Goal: Information Seeking & Learning: Learn about a topic

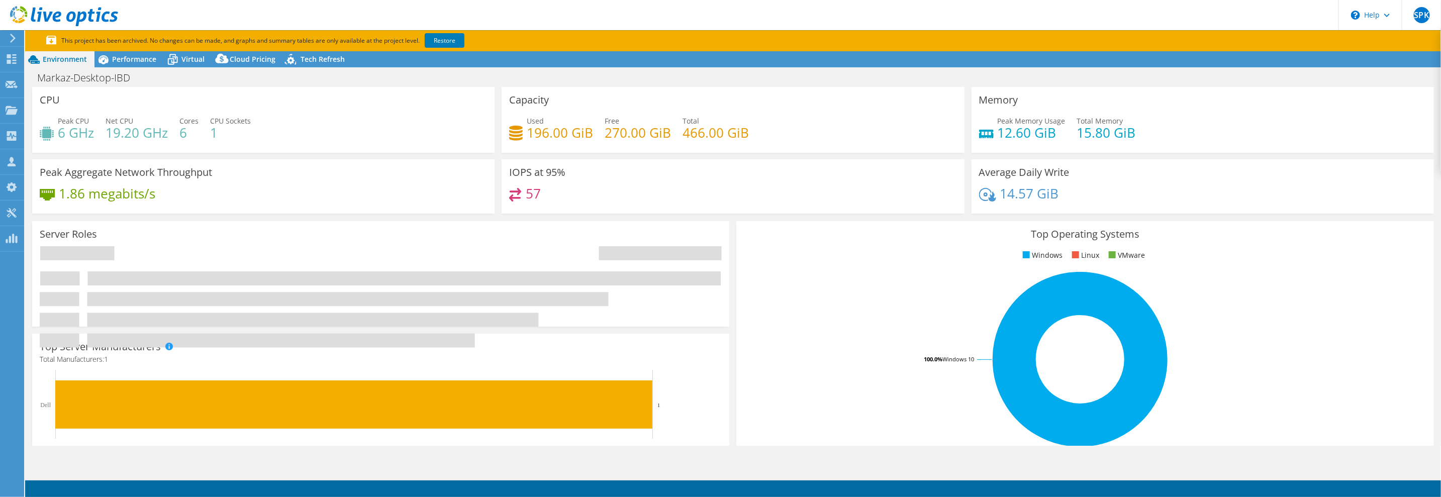
select select "USD"
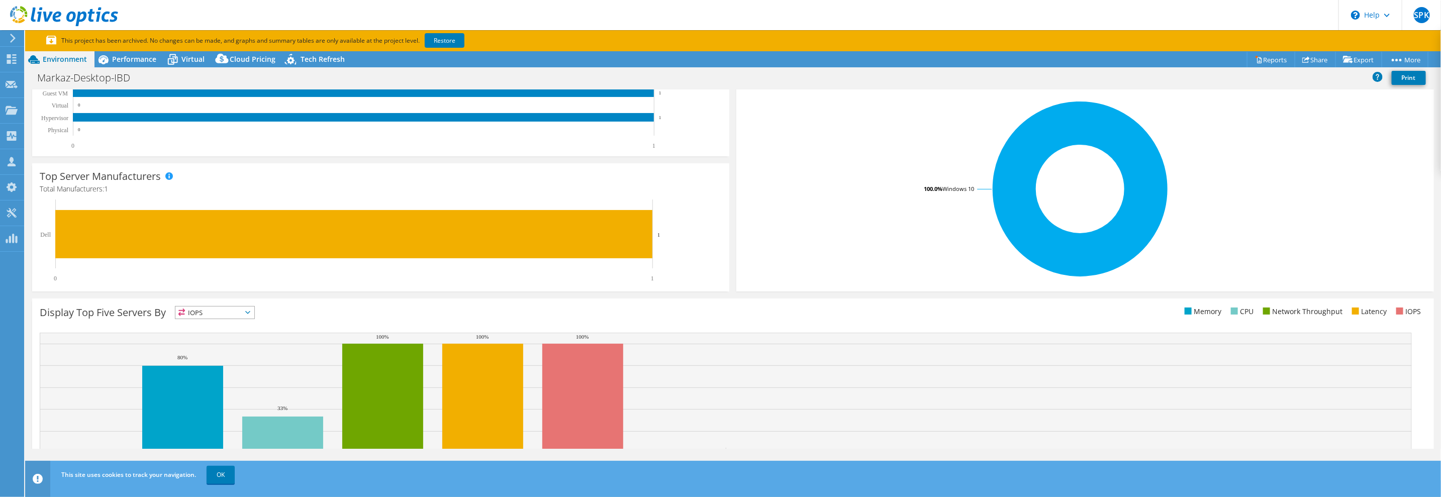
scroll to position [226, 0]
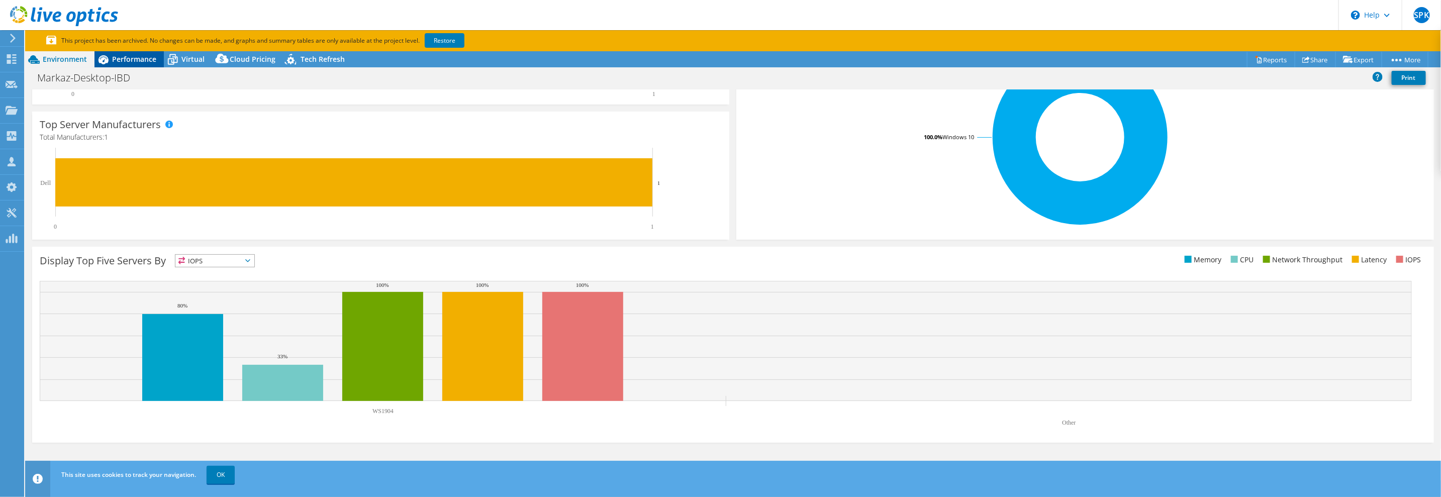
click at [137, 55] on span "Performance" at bounding box center [134, 59] width 44 height 10
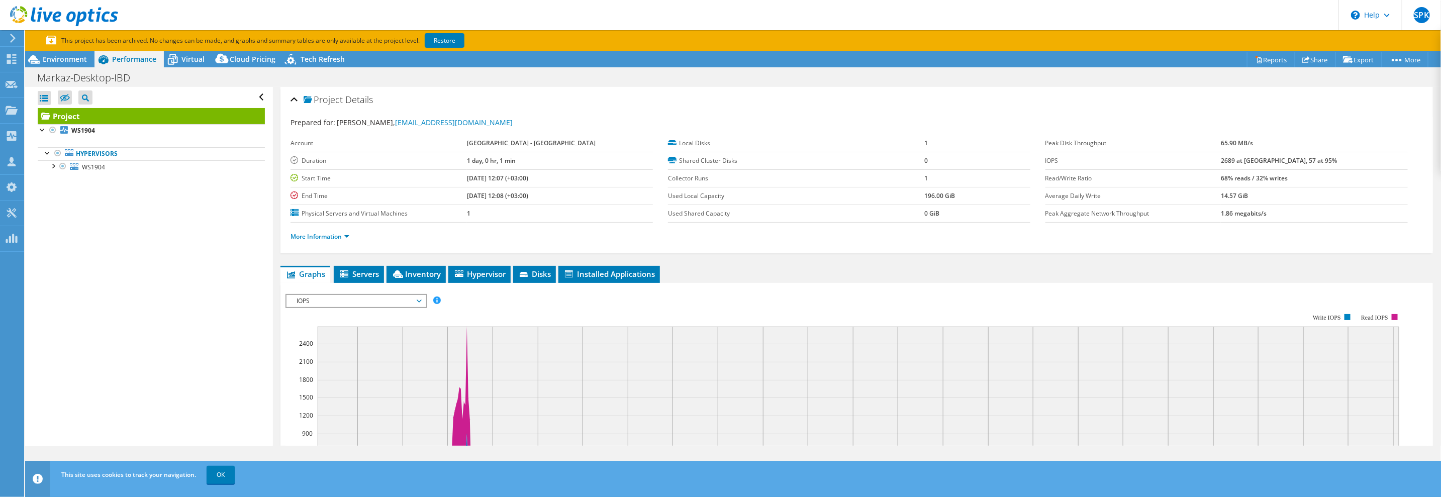
scroll to position [0, 0]
click at [321, 298] on span "IOPS" at bounding box center [356, 301] width 129 height 12
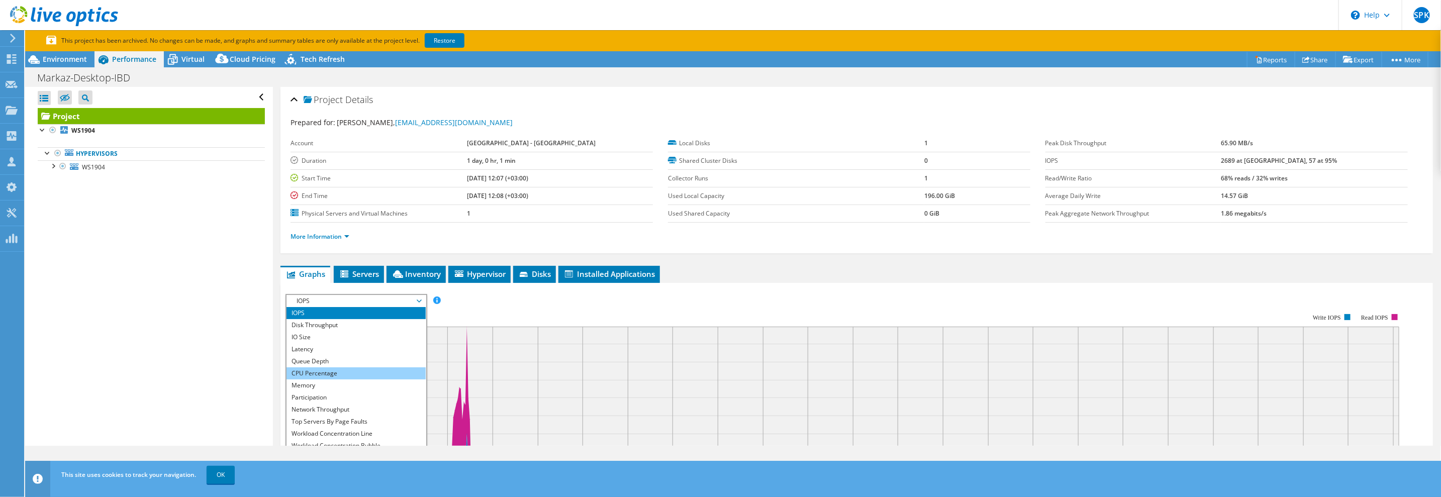
click at [344, 374] on li "CPU Percentage" at bounding box center [356, 373] width 139 height 12
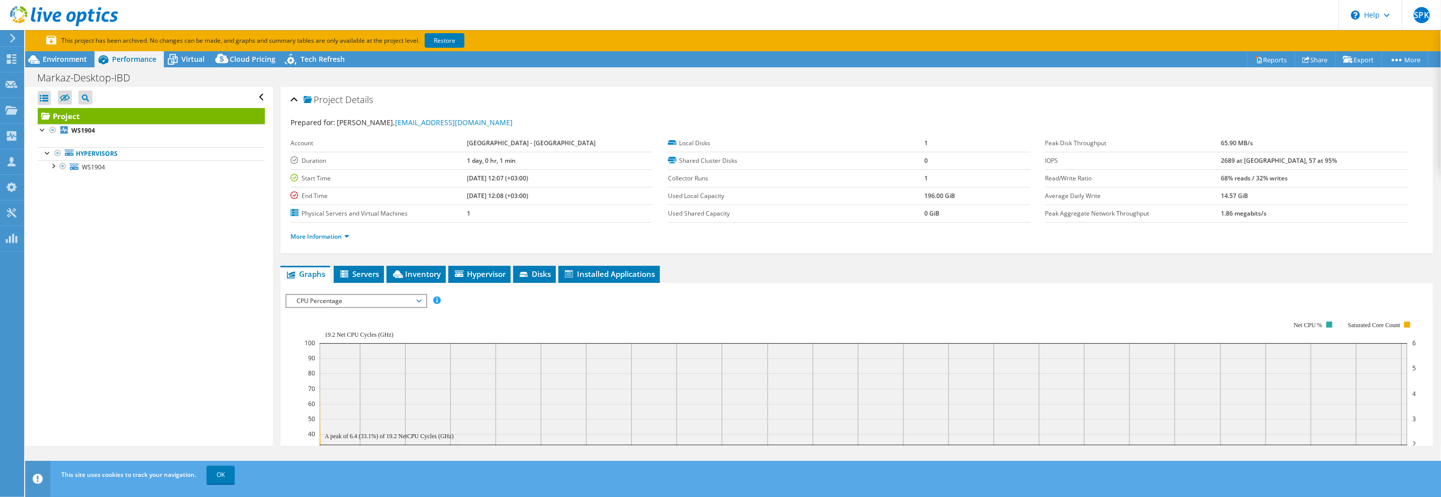
drag, startPoint x: 773, startPoint y: 417, endPoint x: 638, endPoint y: 399, distance: 135.9
click at [640, 399] on rect at bounding box center [864, 419] width 1088 height 152
click at [384, 302] on span "CPU Percentage" at bounding box center [356, 301] width 129 height 12
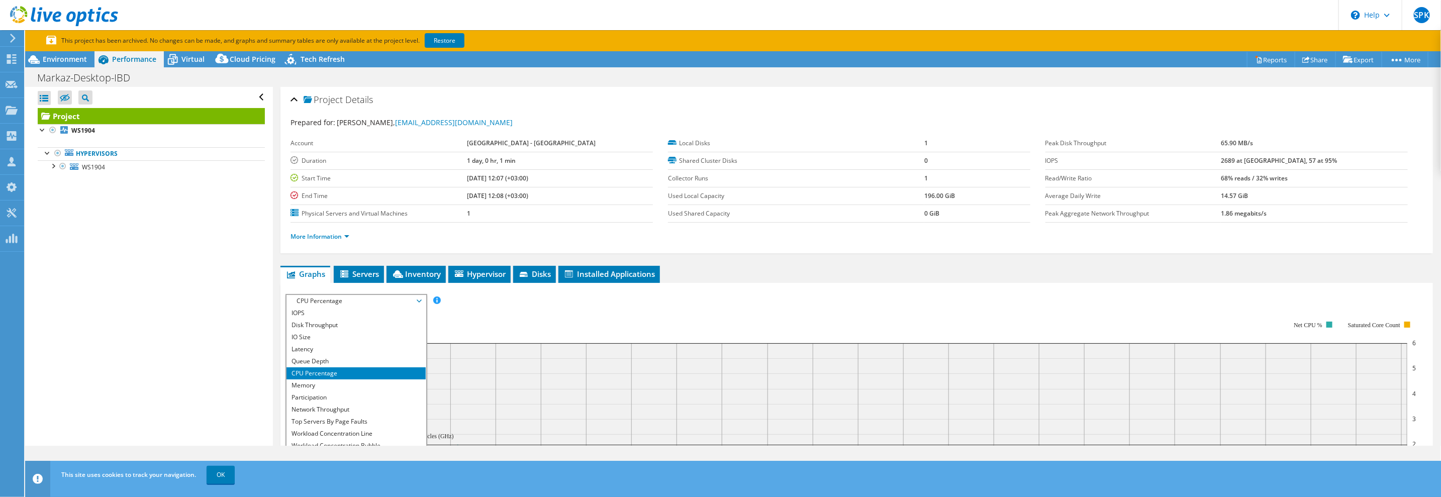
click at [481, 312] on rect at bounding box center [860, 408] width 1111 height 201
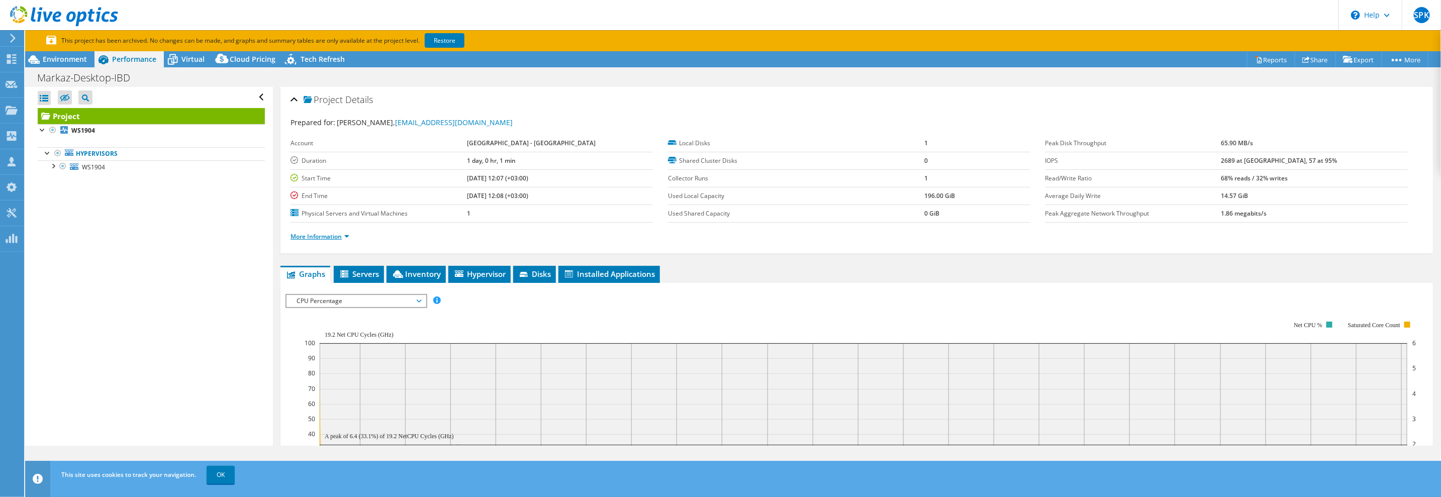
click at [327, 233] on link "More Information" at bounding box center [320, 236] width 59 height 9
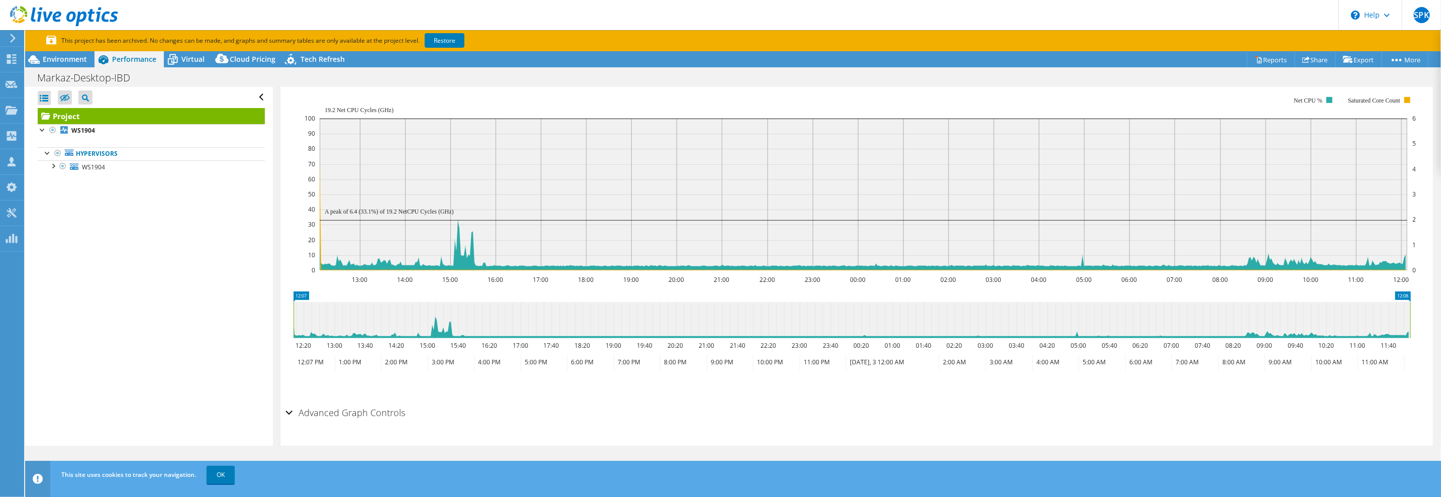
scroll to position [251, 0]
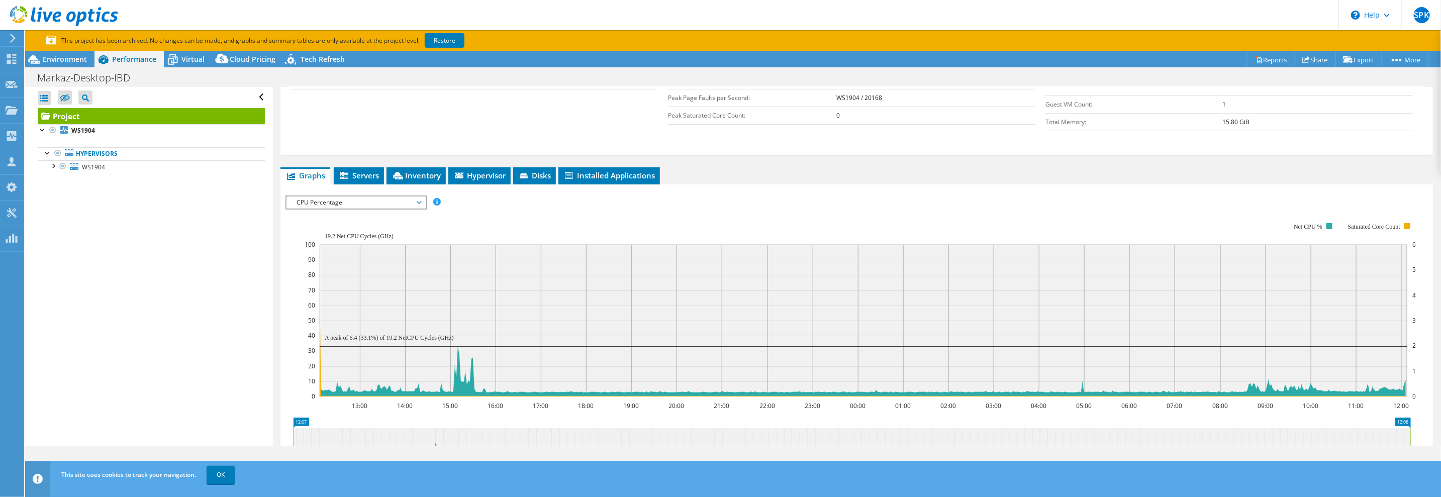
click at [360, 206] on div "CPU Percentage IOPS Disk Throughput IO Size Latency Queue Depth CPU Percentage …" at bounding box center [357, 203] width 142 height 14
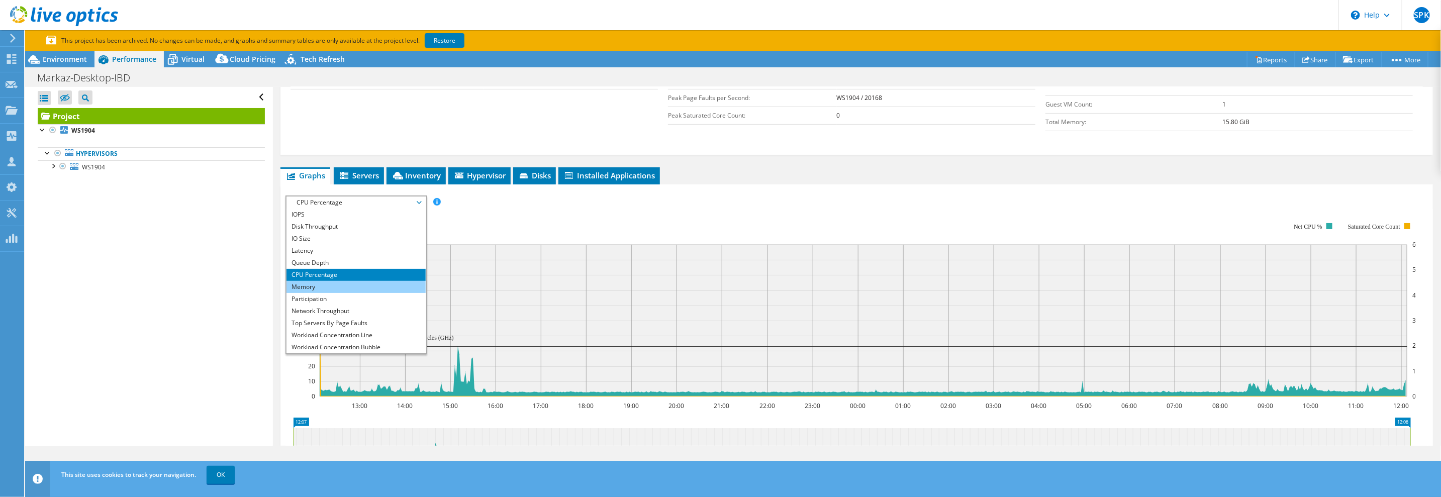
click at [340, 283] on li "Memory" at bounding box center [356, 287] width 139 height 12
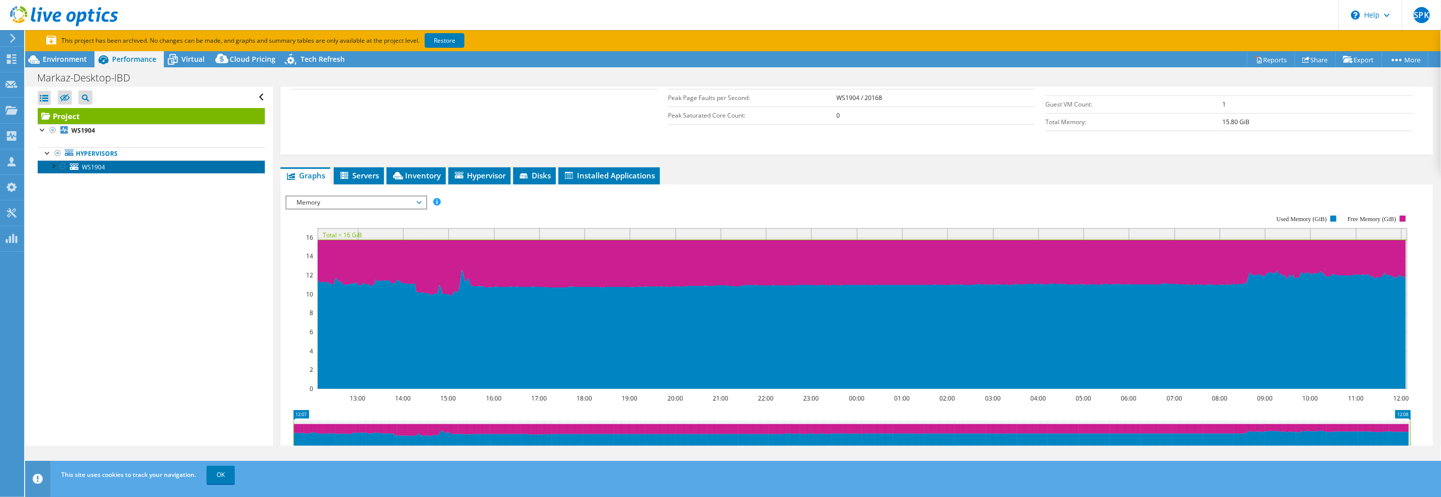
click at [53, 172] on link "WS1904" at bounding box center [151, 166] width 227 height 13
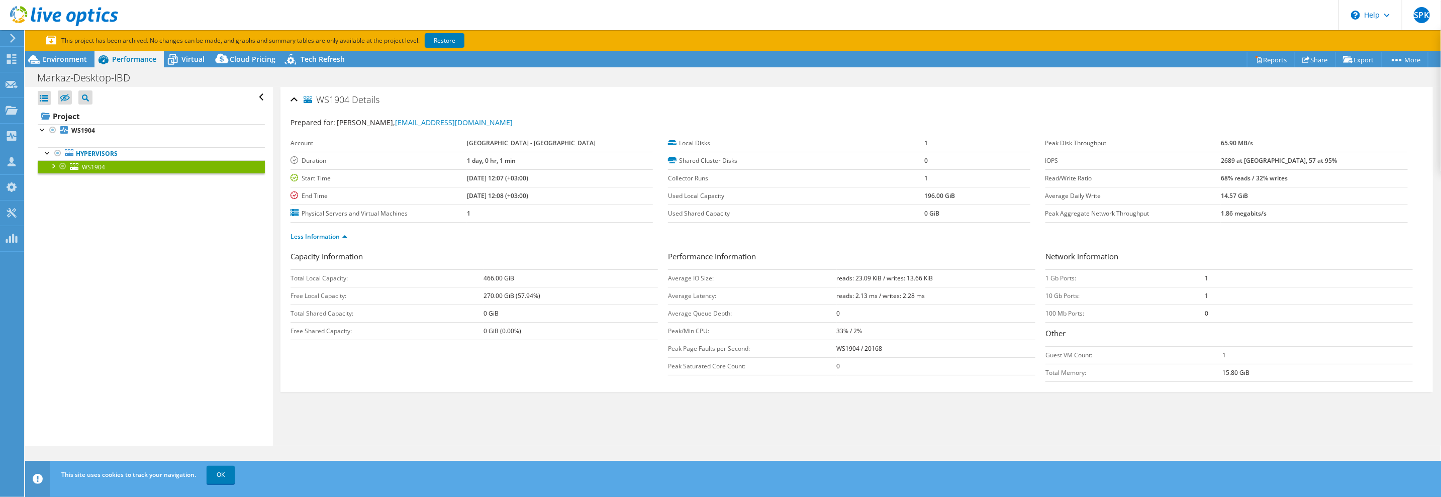
scroll to position [0, 0]
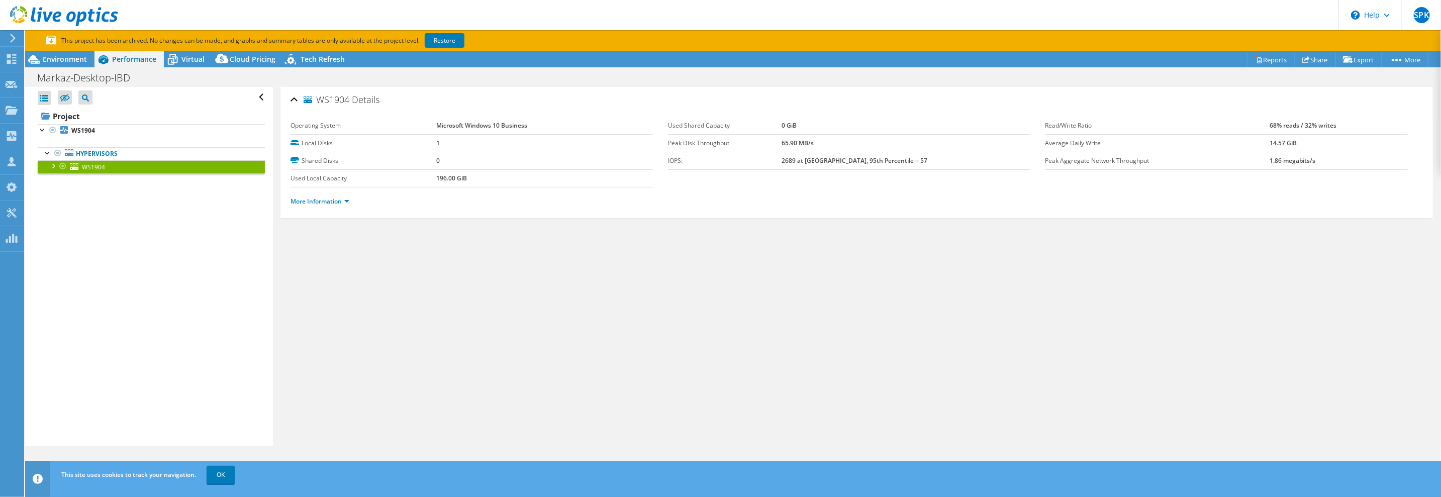
click at [106, 171] on link "WS1904" at bounding box center [151, 166] width 227 height 13
click at [80, 134] on b "WS1904" at bounding box center [83, 130] width 24 height 9
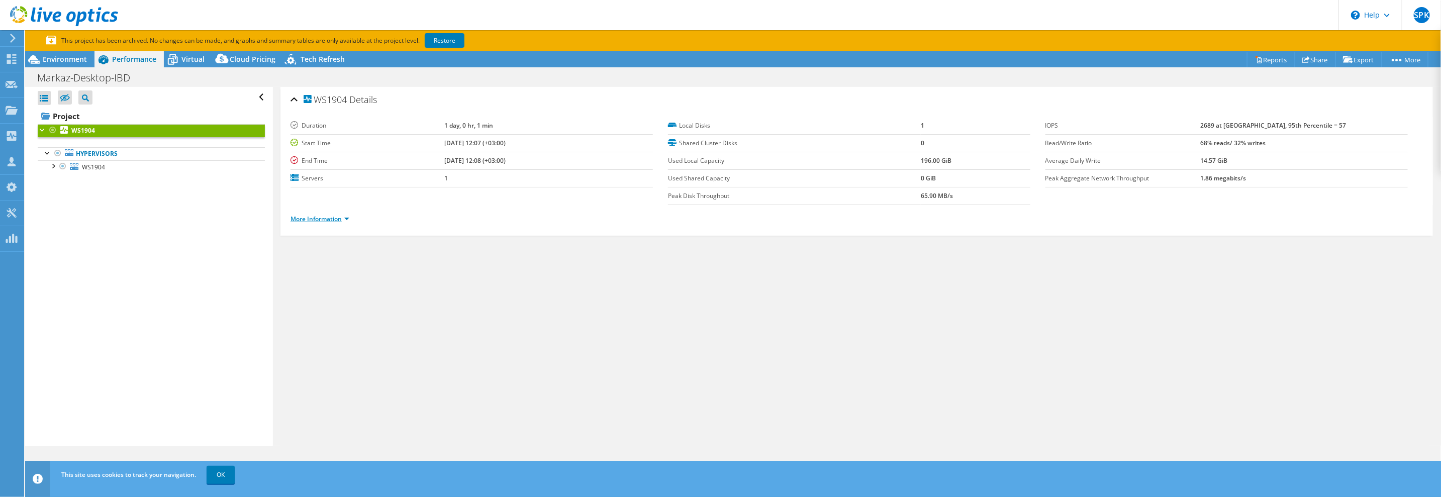
click at [309, 219] on link "More Information" at bounding box center [320, 219] width 59 height 9
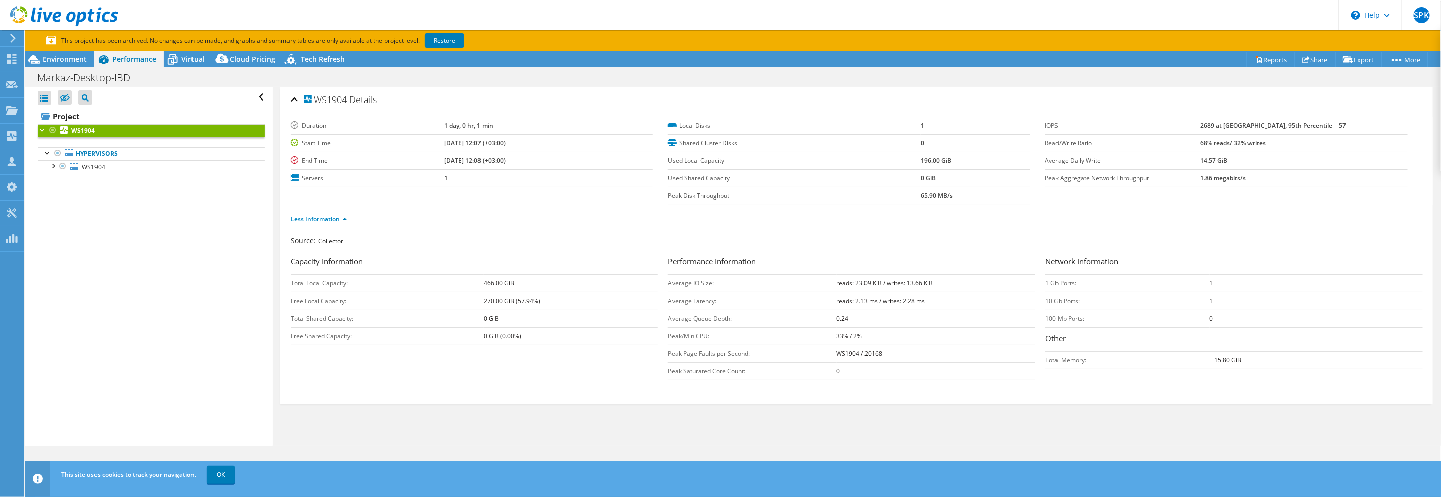
click at [227, 484] on div "This site uses cookies to track your navigation. OK" at bounding box center [752, 475] width 1386 height 28
click at [228, 481] on link "OK" at bounding box center [221, 475] width 28 height 18
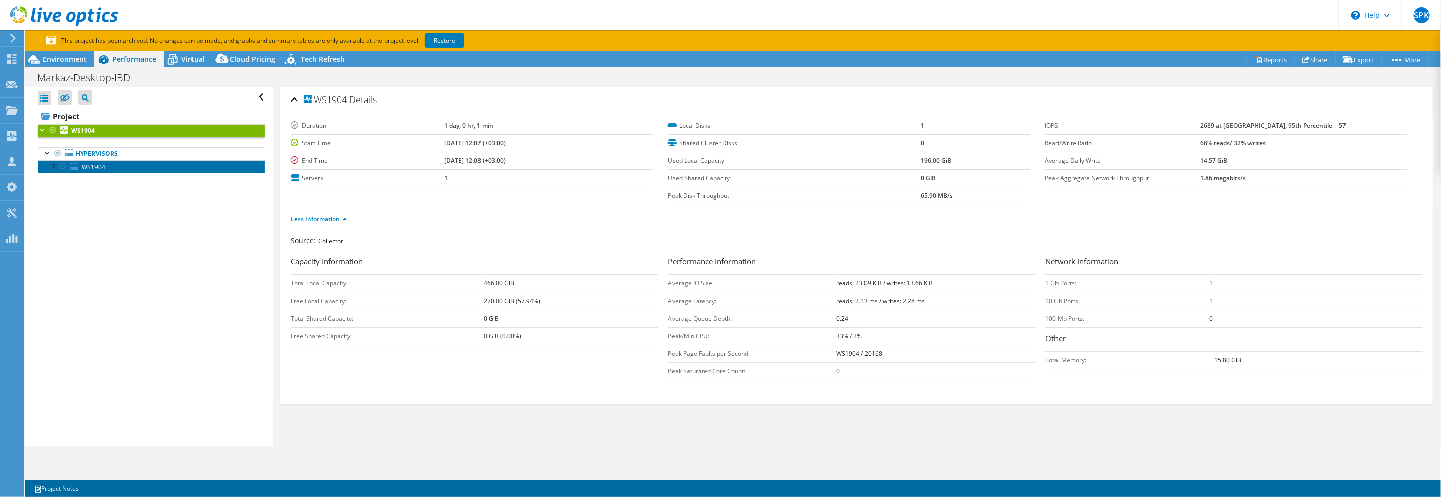
click at [120, 164] on link "WS1904" at bounding box center [151, 166] width 227 height 13
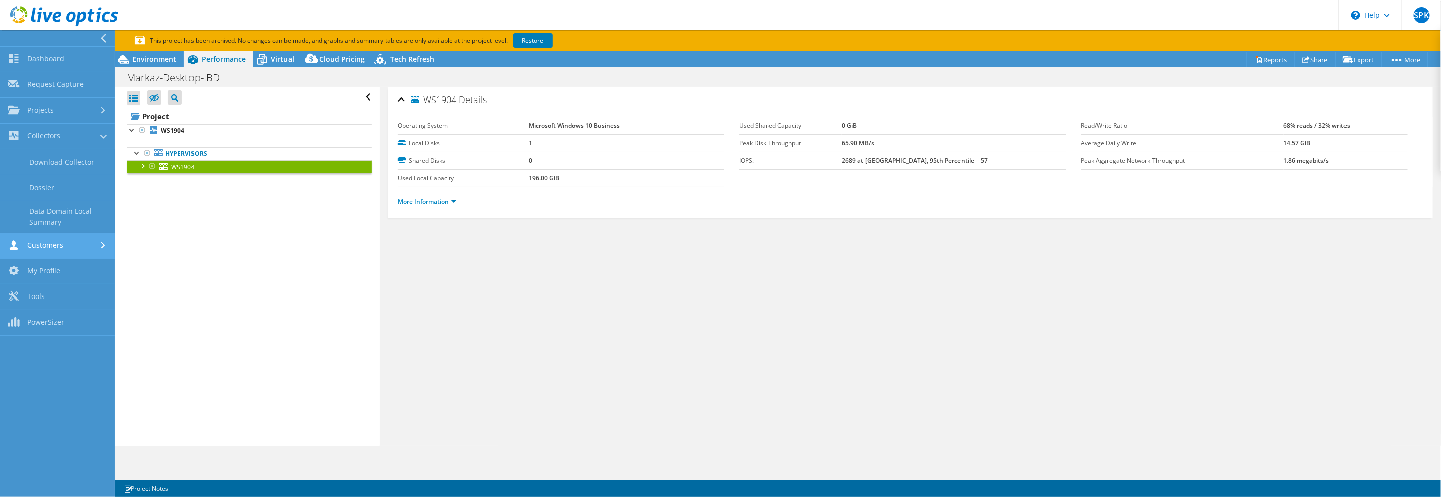
click at [75, 243] on link "Customers" at bounding box center [57, 246] width 115 height 26
click at [68, 188] on link "Request Capture" at bounding box center [57, 188] width 115 height 26
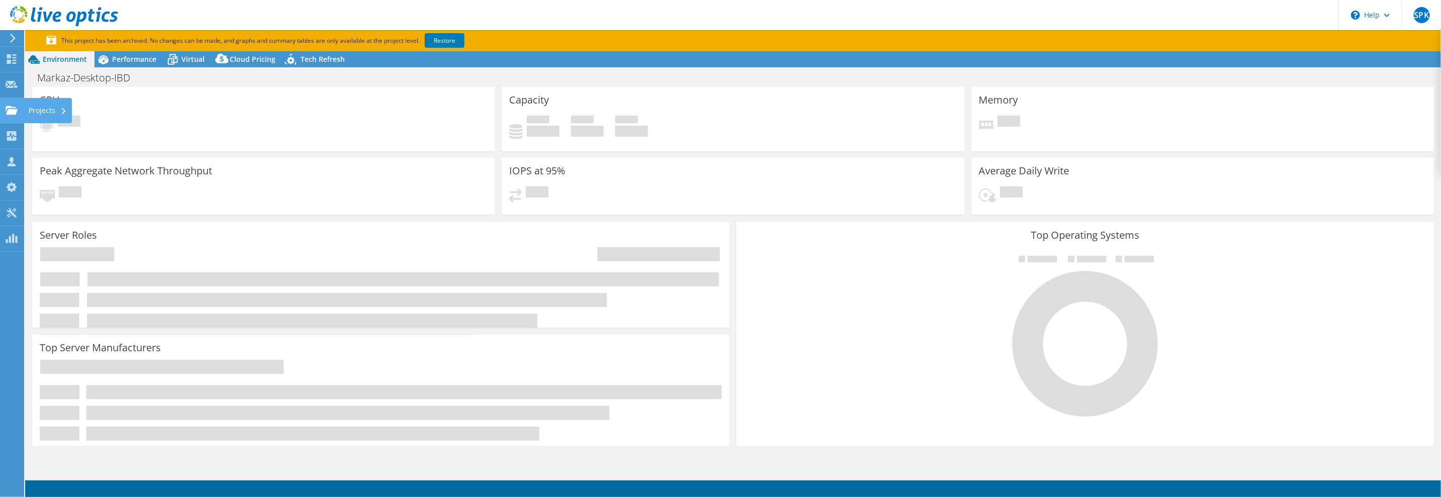
select select "USD"
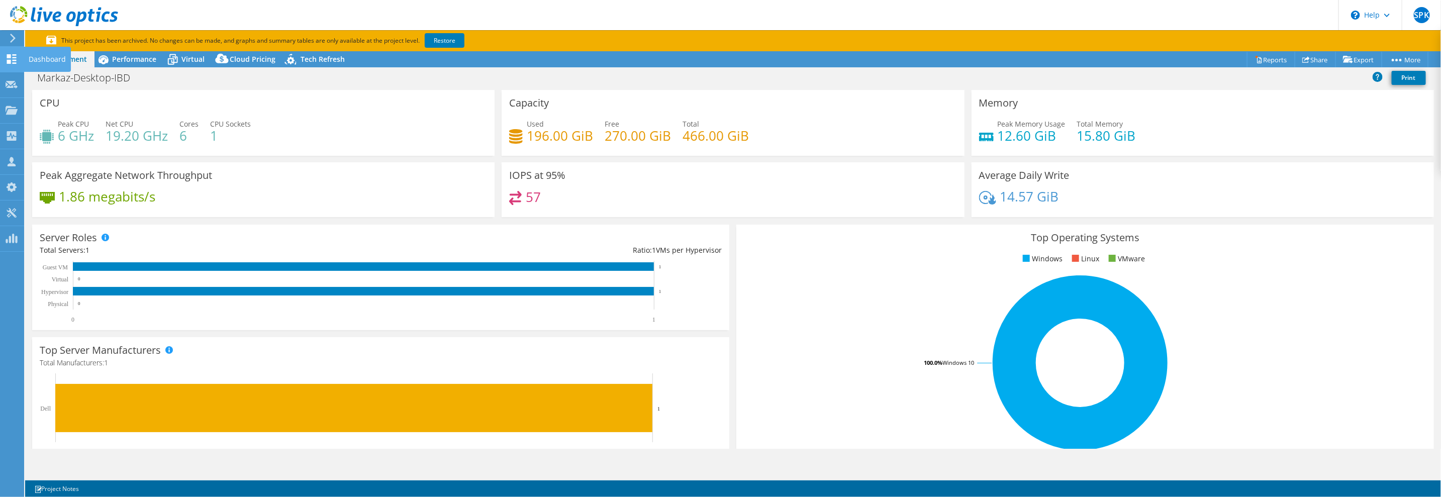
click at [8, 55] on use at bounding box center [12, 59] width 10 height 10
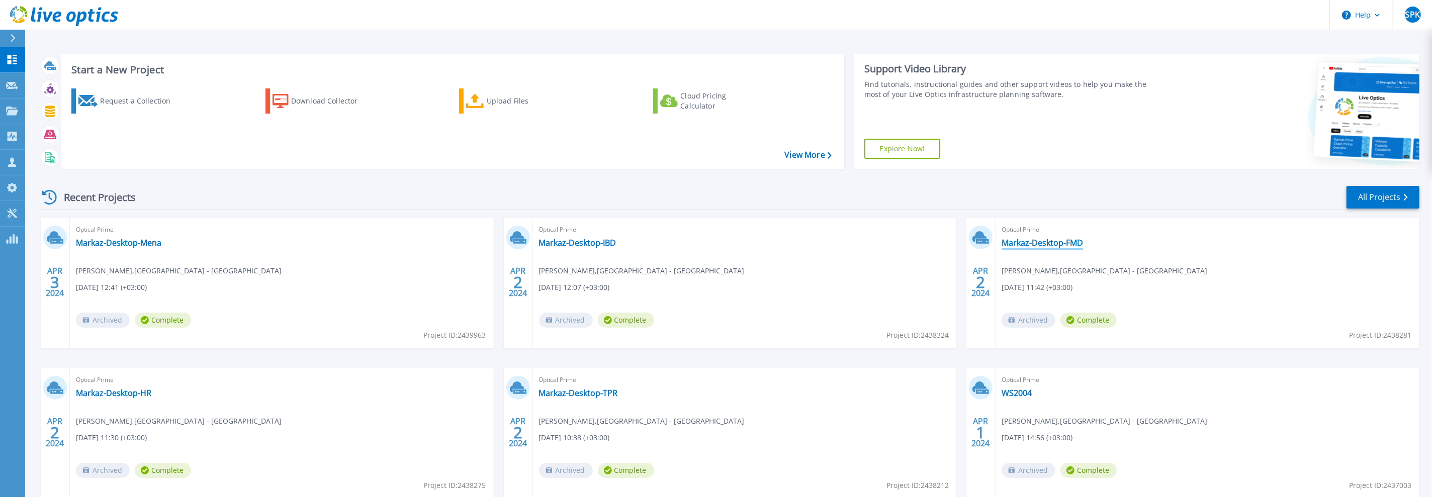
click at [1036, 244] on link "Markaz-Desktop-FMD" at bounding box center [1041, 243] width 81 height 10
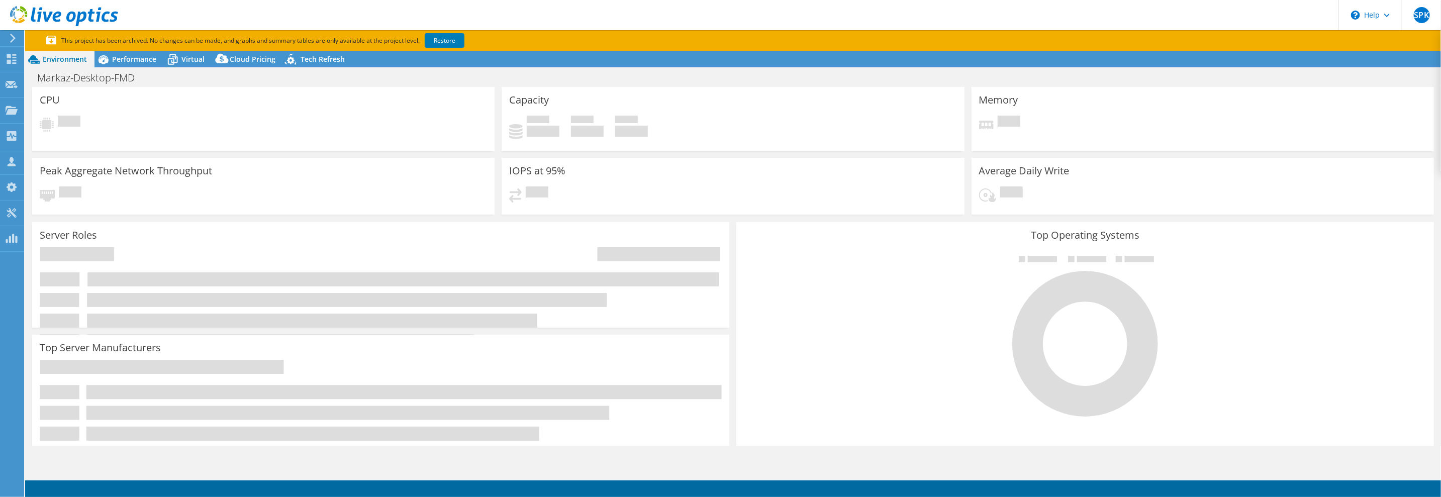
select select "USD"
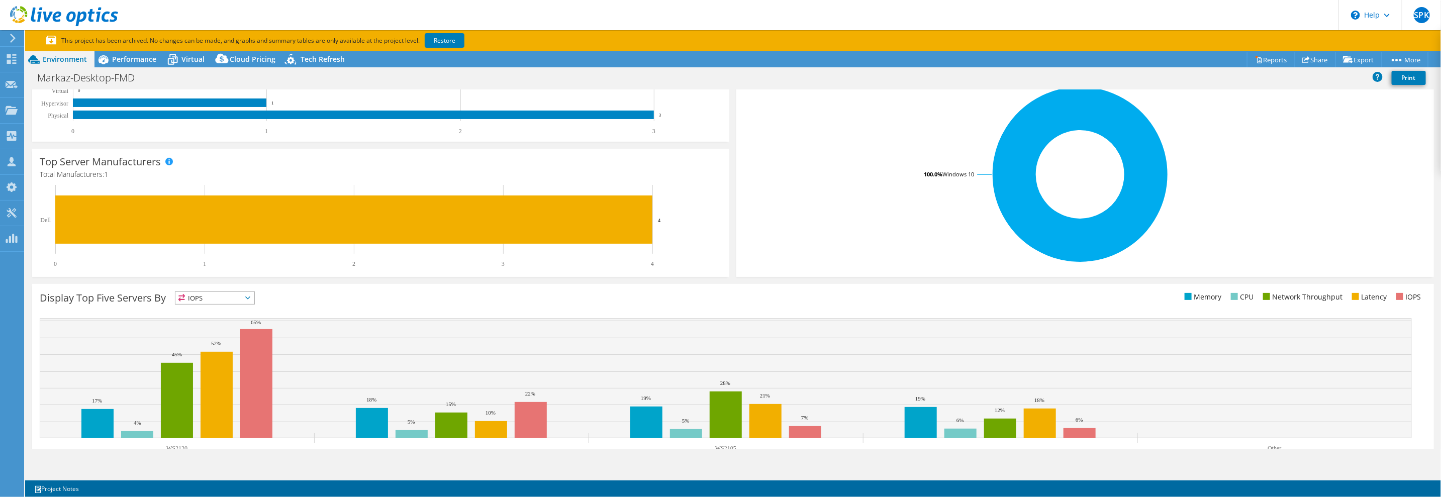
scroll to position [226, 0]
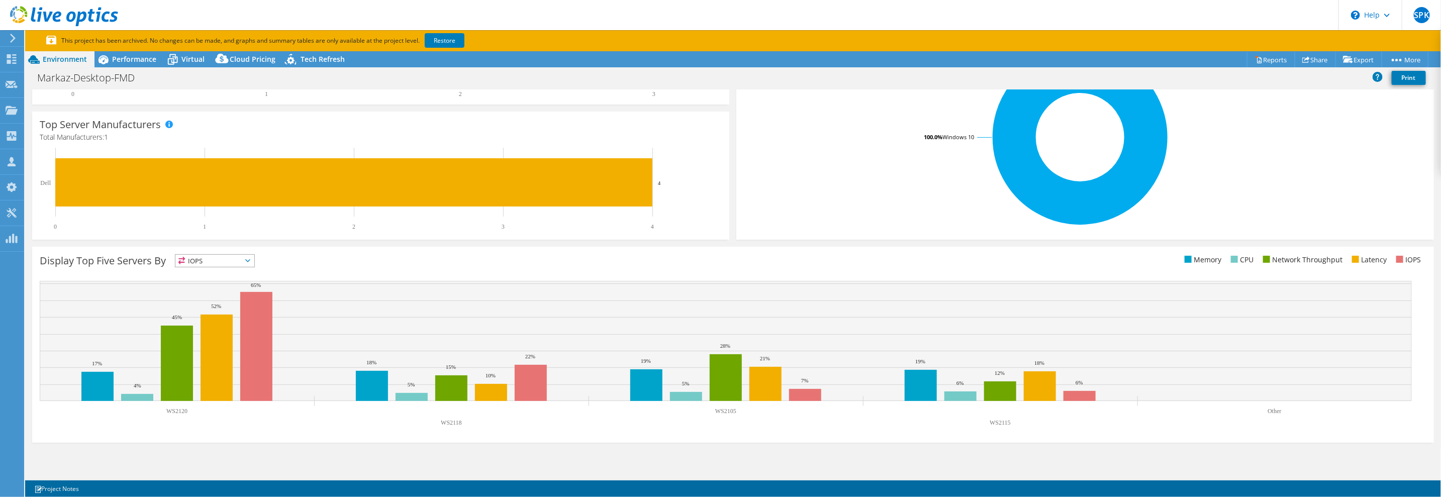
click at [196, 259] on span "IOPS" at bounding box center [214, 261] width 79 height 12
click at [211, 300] on li "CPU" at bounding box center [214, 302] width 79 height 14
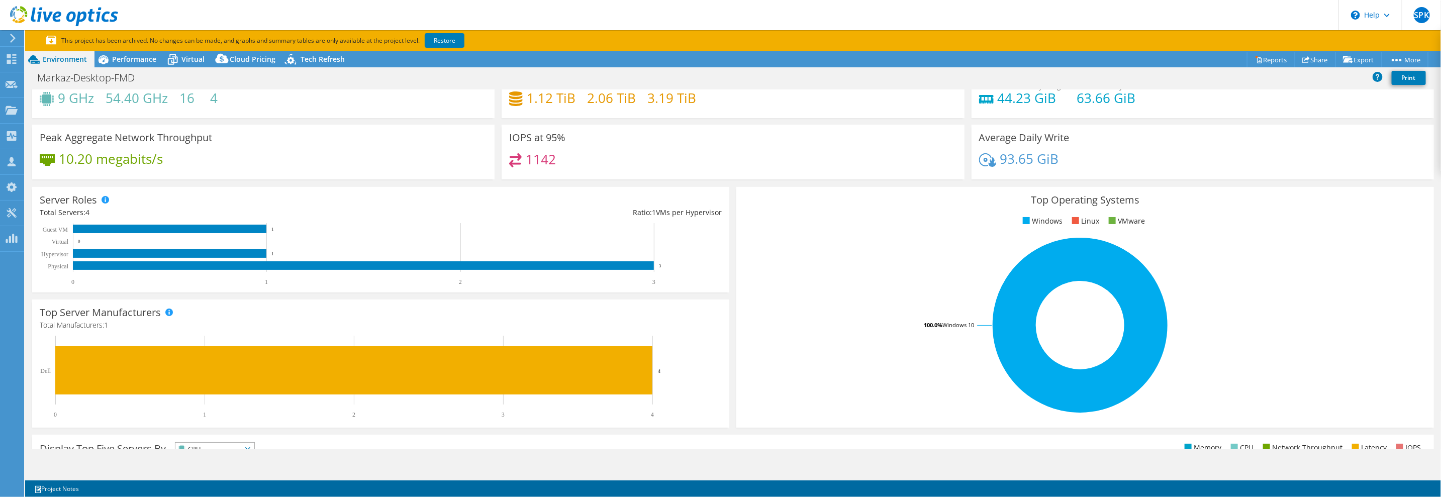
scroll to position [0, 0]
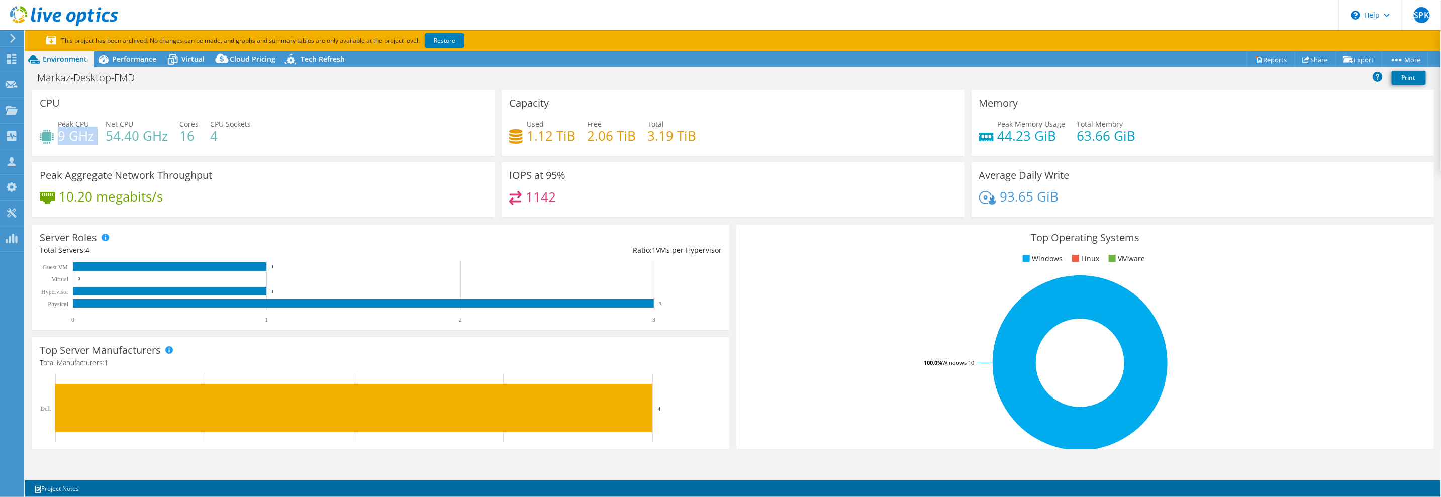
drag, startPoint x: 60, startPoint y: 134, endPoint x: 98, endPoint y: 134, distance: 37.2
click at [98, 134] on div "Peak CPU 9 GHz Net CPU 54.40 GHz Cores 16 CPU Sockets 4" at bounding box center [263, 135] width 447 height 33
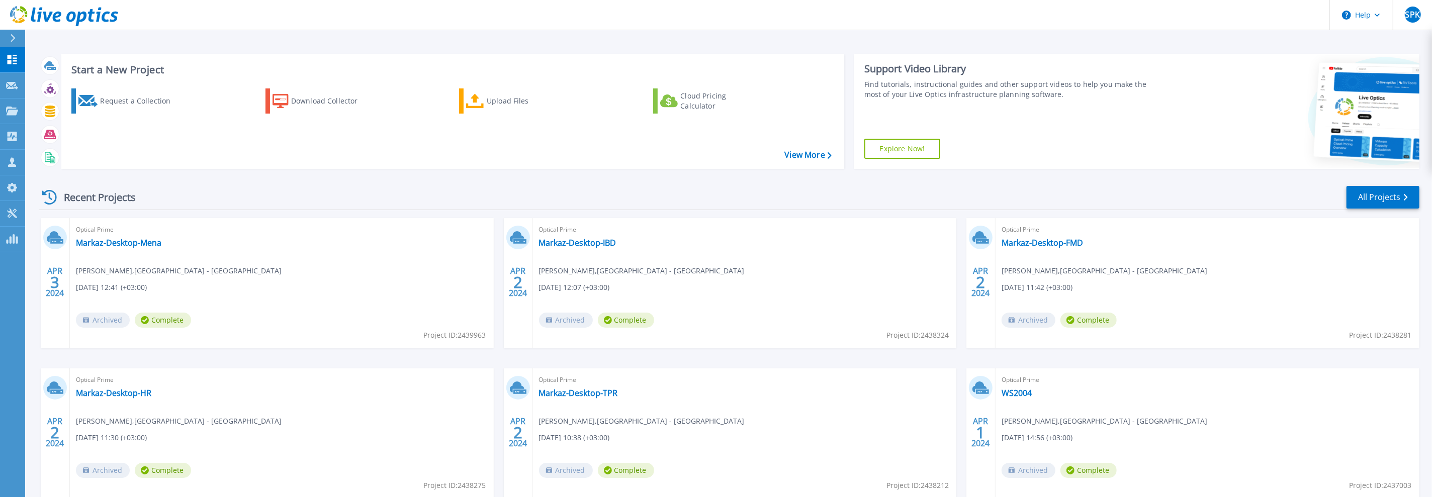
scroll to position [60, 0]
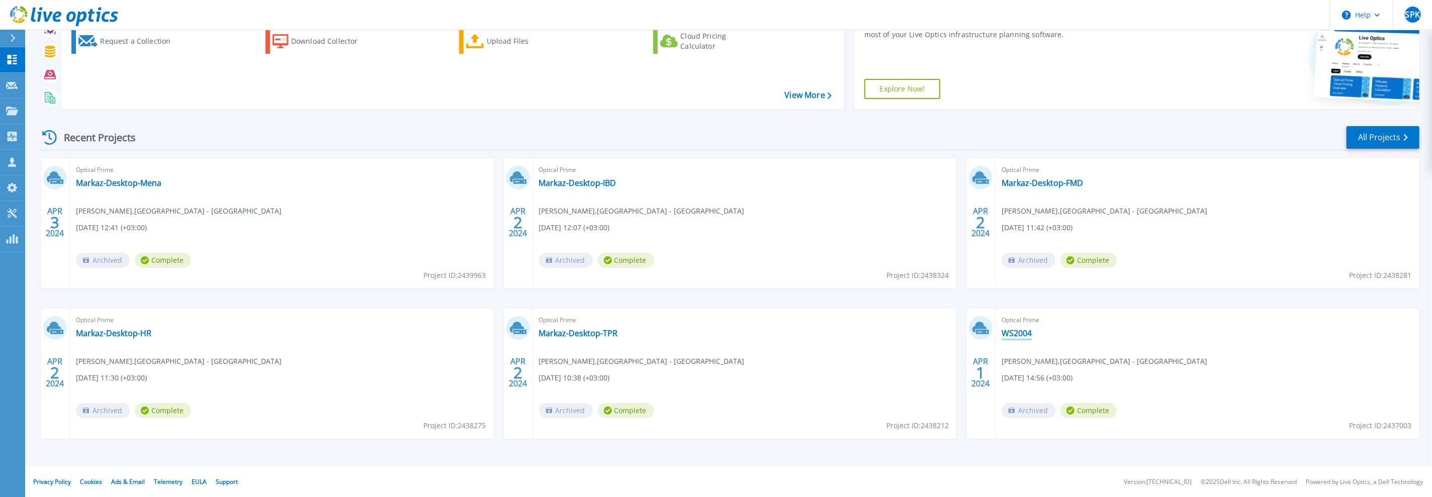
click at [1026, 335] on link "WS2004" at bounding box center [1016, 333] width 30 height 10
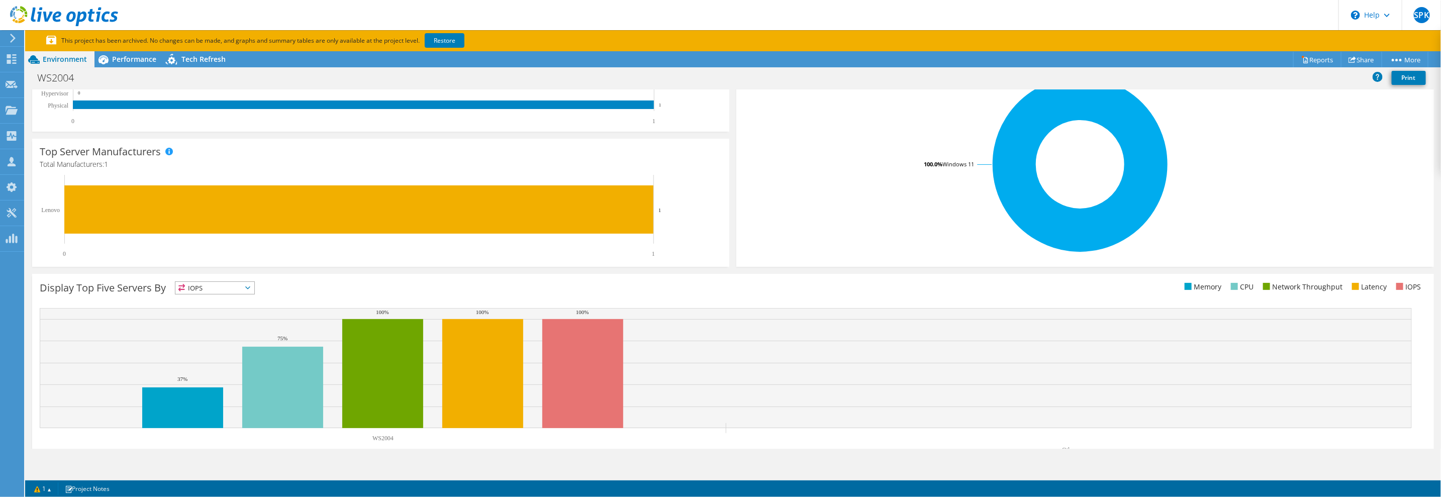
scroll to position [226, 0]
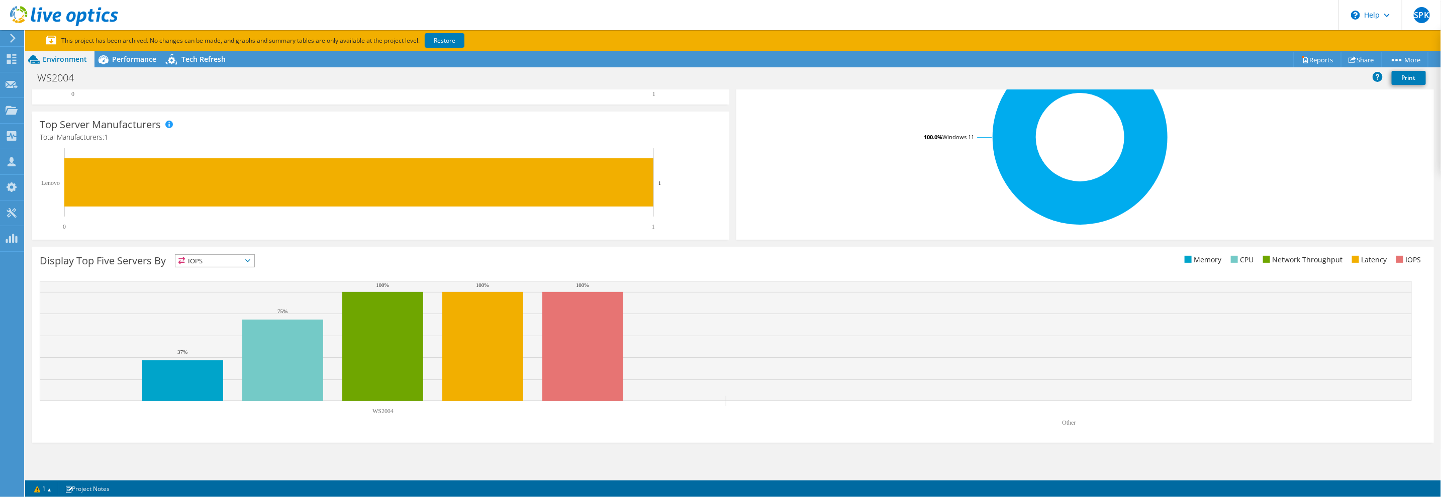
click at [234, 257] on span "IOPS" at bounding box center [214, 261] width 79 height 12
click at [207, 295] on li "CPU" at bounding box center [214, 302] width 79 height 14
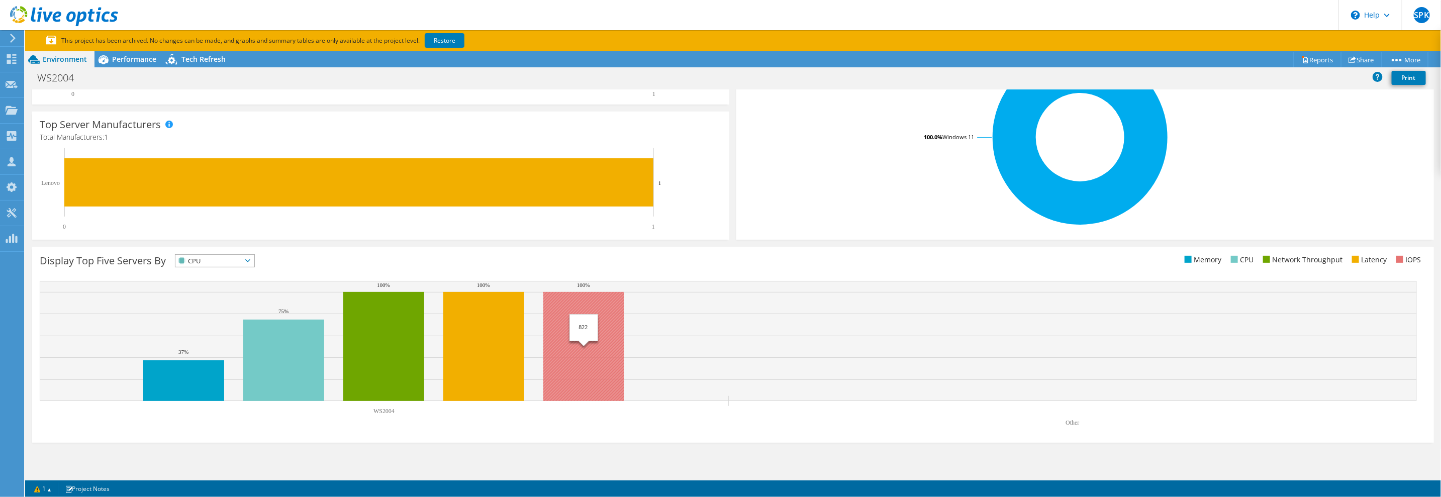
click at [592, 385] on rect at bounding box center [583, 346] width 81 height 109
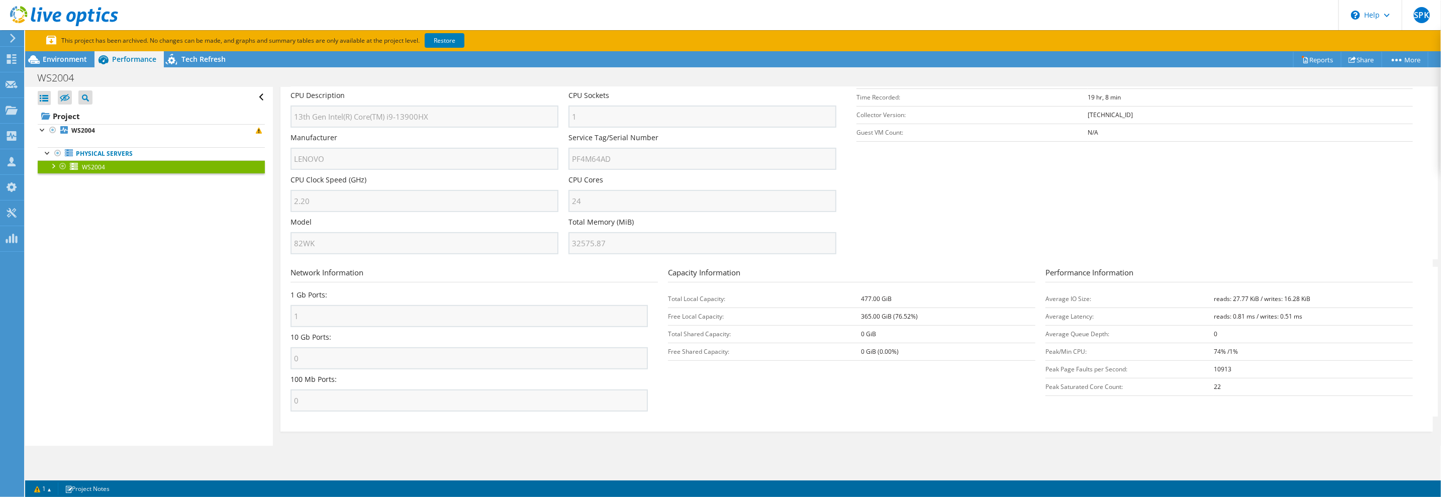
scroll to position [0, 0]
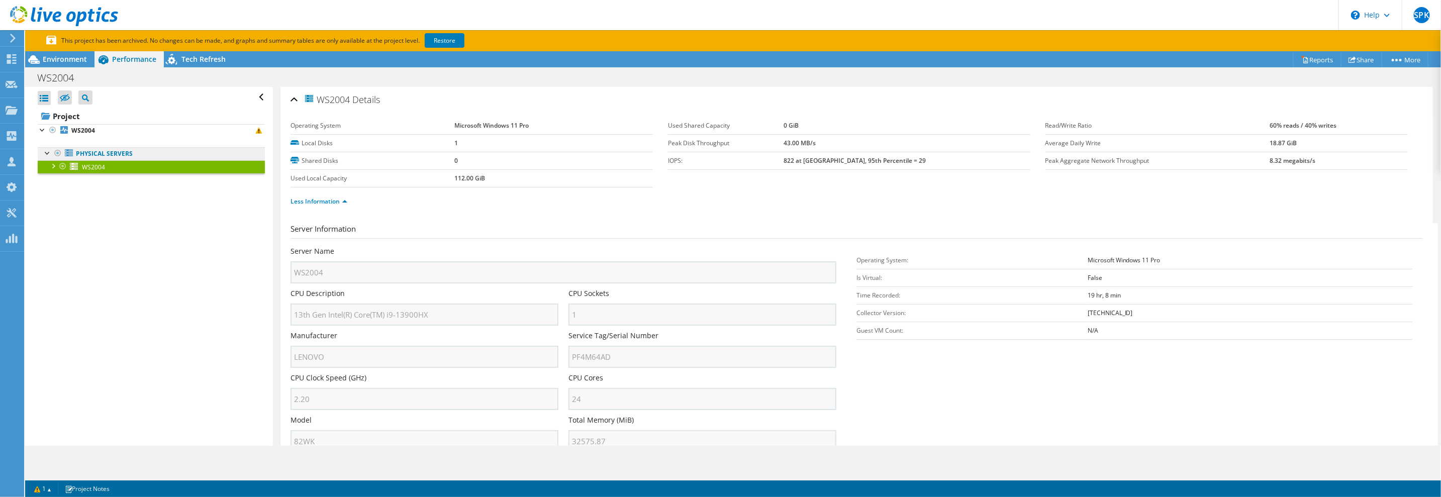
click at [111, 155] on link "Physical Servers" at bounding box center [151, 153] width 227 height 13
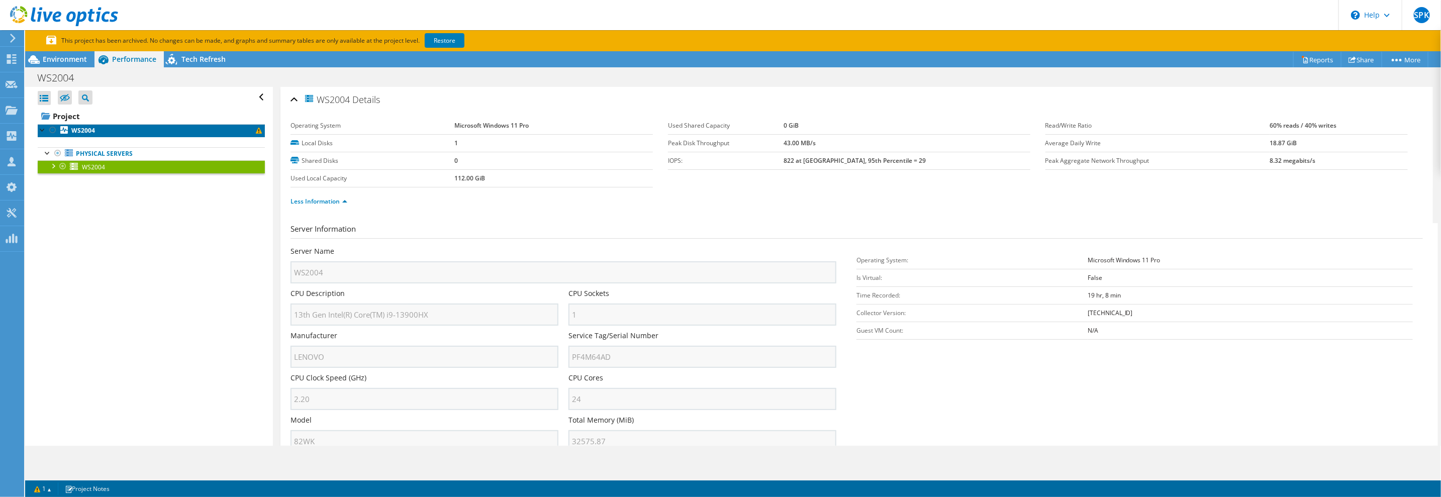
click at [82, 133] on b "WS2004" at bounding box center [83, 130] width 24 height 9
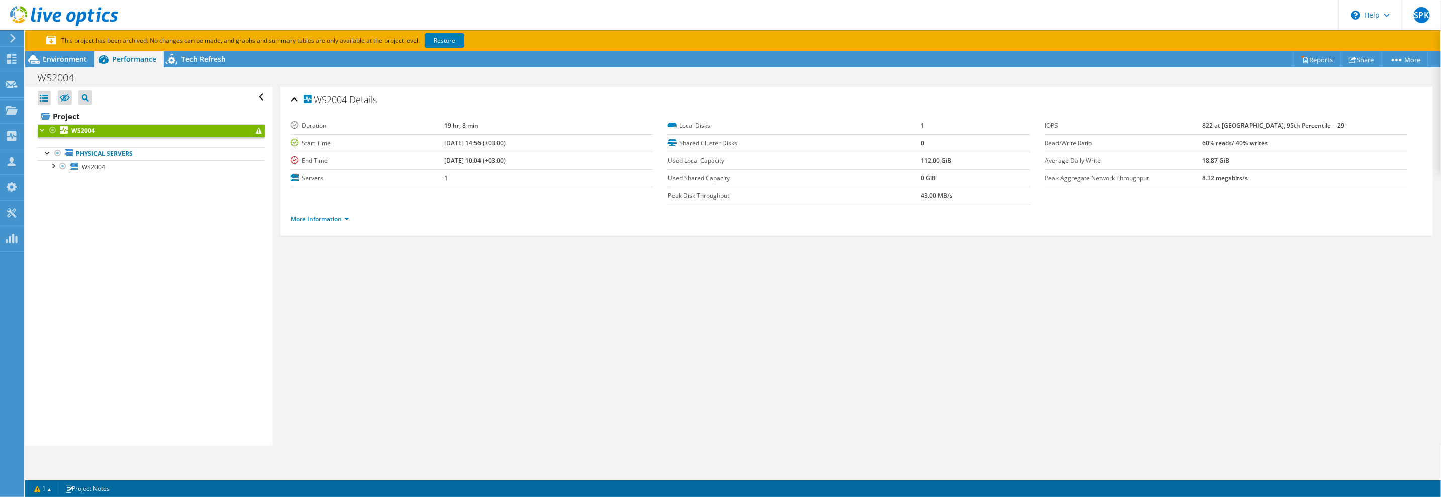
click at [14, 37] on use at bounding box center [13, 38] width 6 height 9
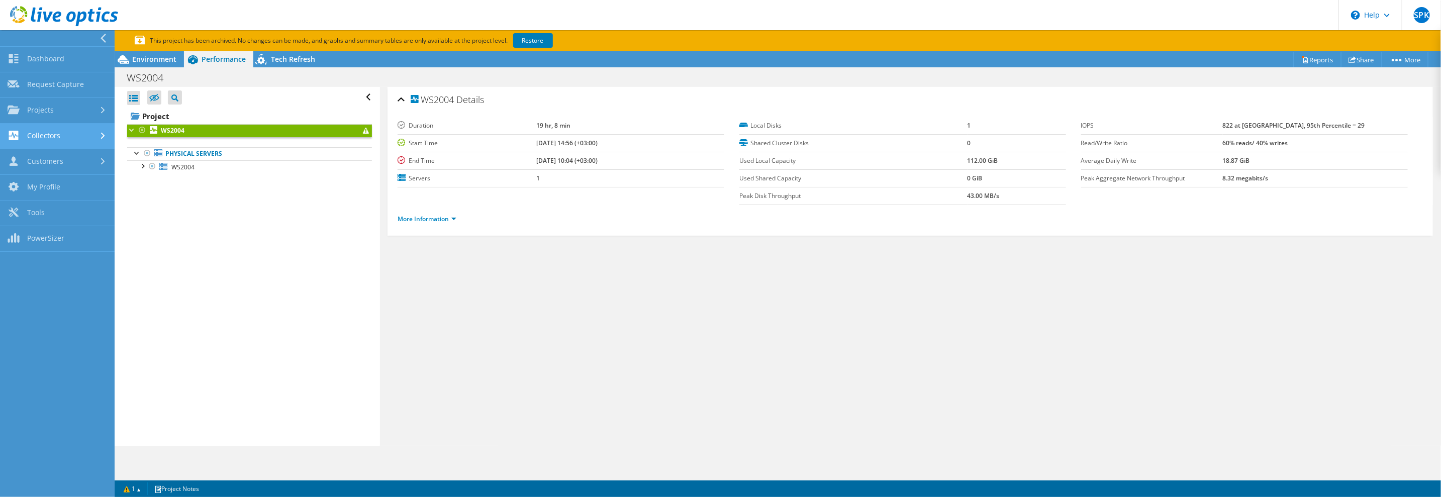
click at [67, 142] on link "Collectors" at bounding box center [57, 137] width 115 height 26
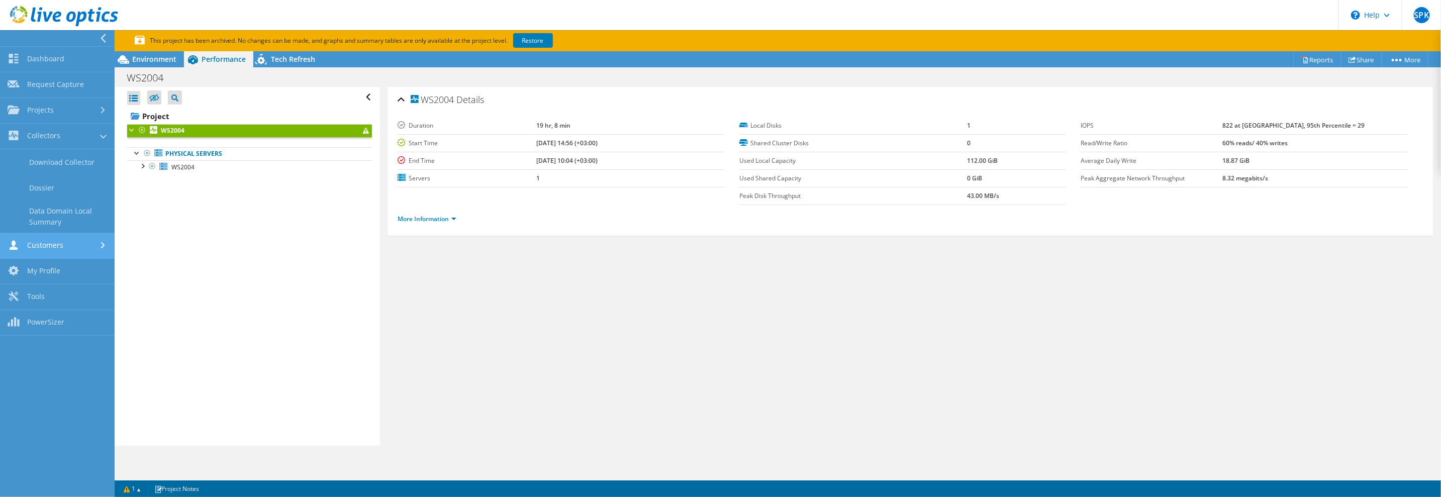
click at [104, 253] on link "Customers" at bounding box center [57, 246] width 115 height 26
click at [84, 286] on link "PowerSizer" at bounding box center [57, 291] width 115 height 26
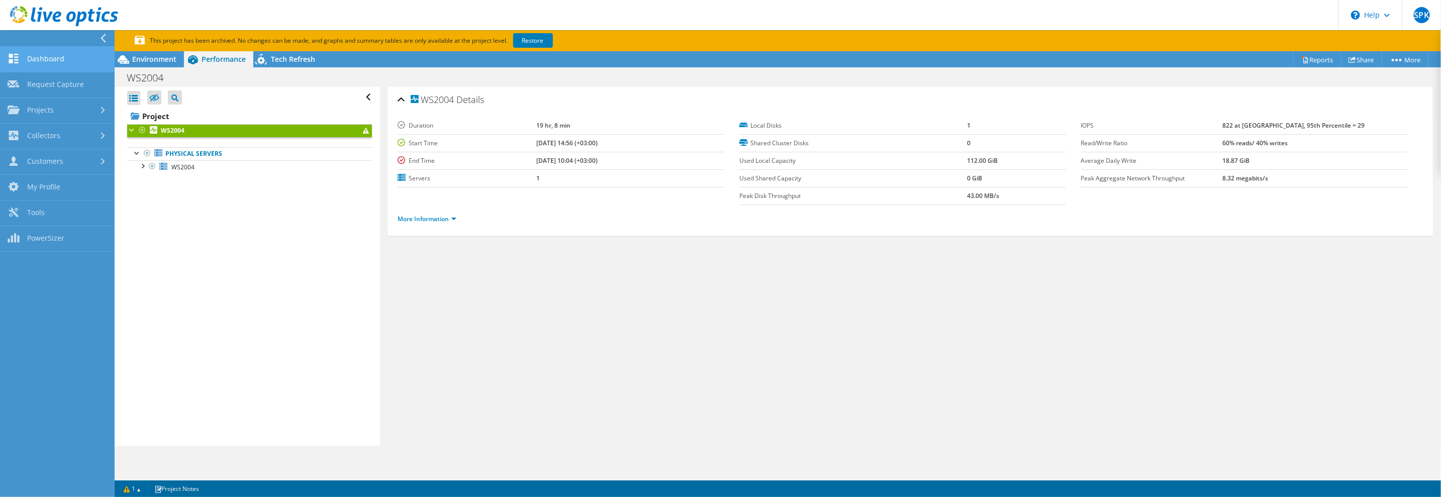
click at [64, 66] on link "Dashboard" at bounding box center [57, 60] width 115 height 26
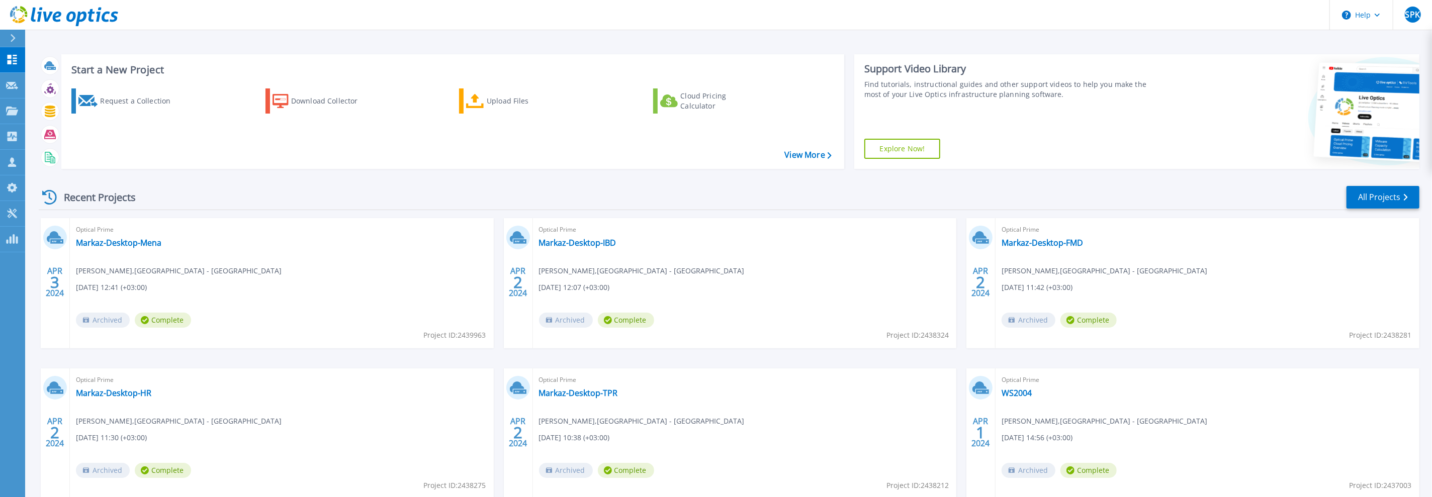
scroll to position [60, 0]
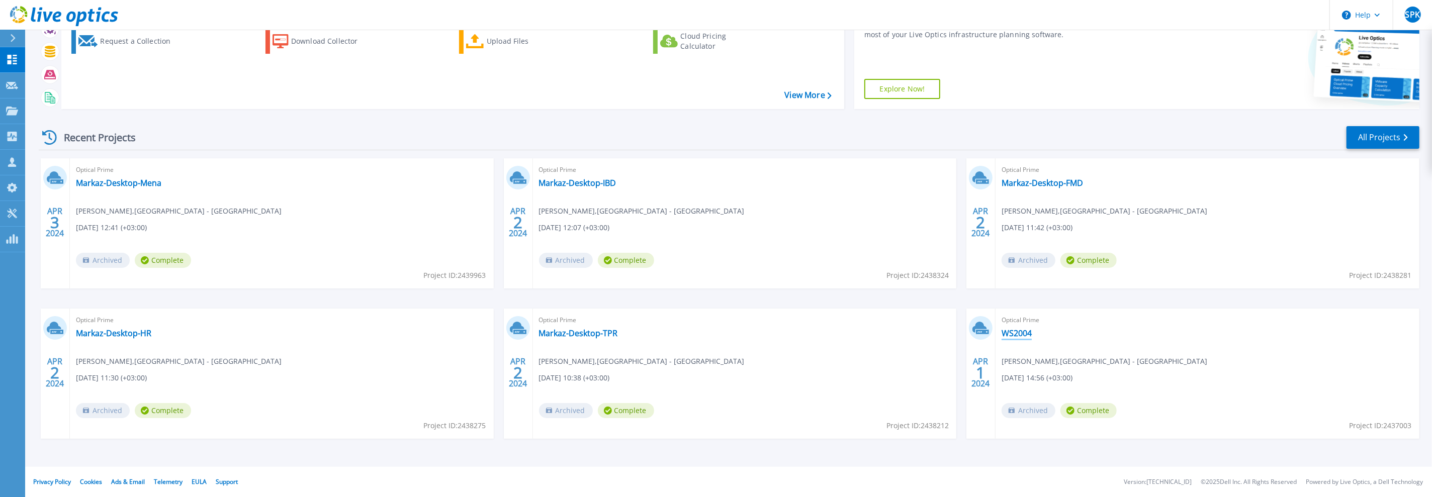
click at [1012, 335] on link "WS2004" at bounding box center [1016, 333] width 30 height 10
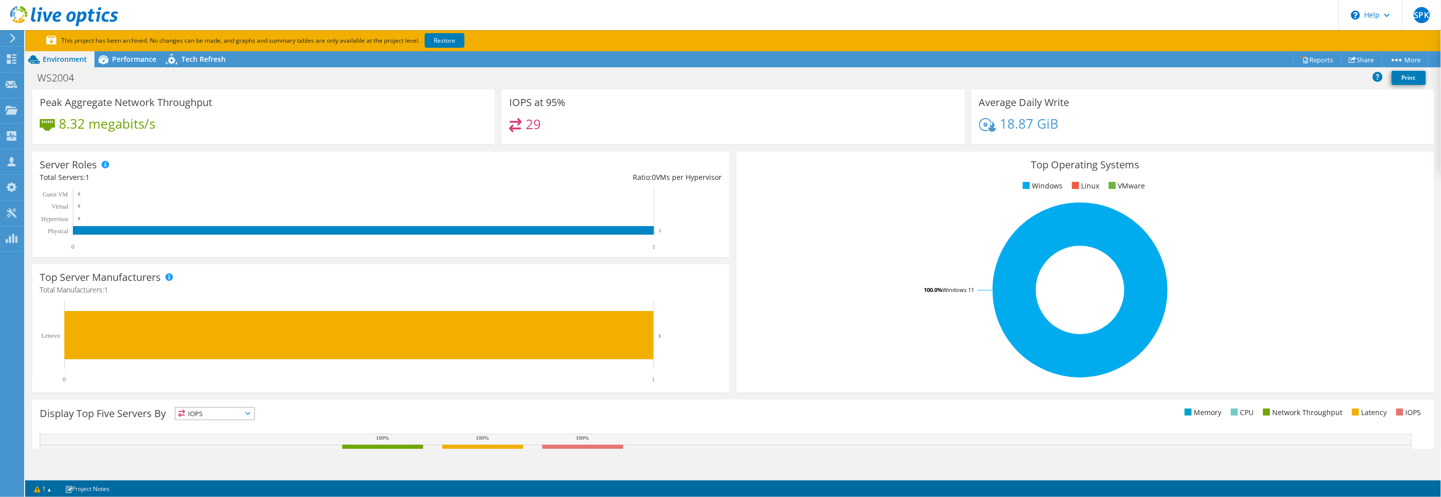
scroll to position [226, 0]
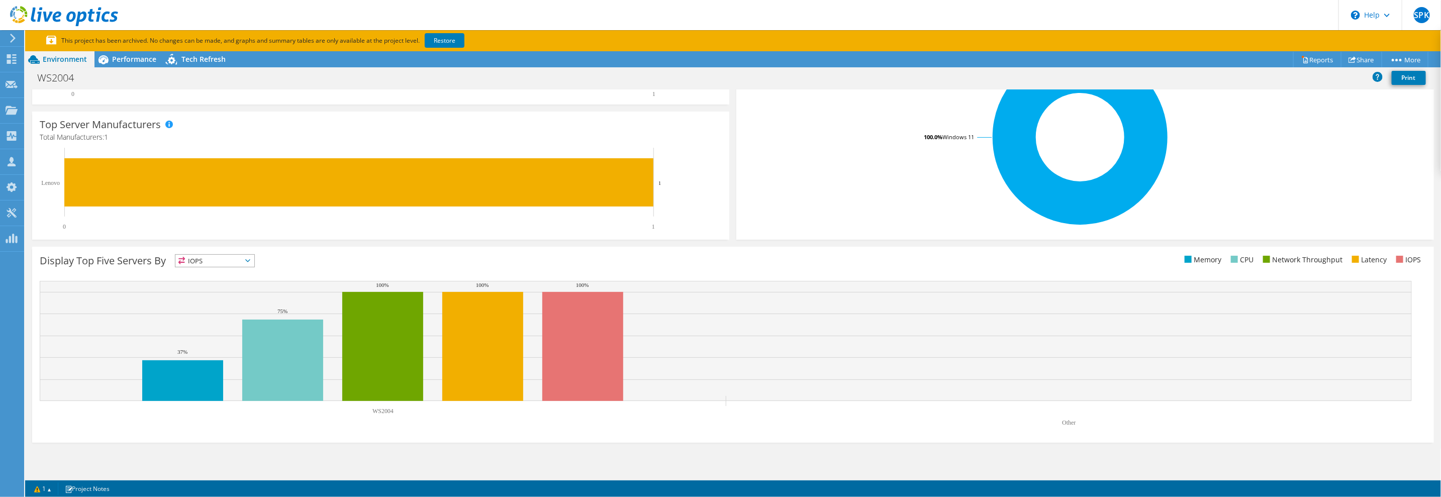
click at [211, 257] on span "IOPS" at bounding box center [214, 261] width 79 height 12
click at [202, 298] on li "CPU" at bounding box center [214, 302] width 79 height 14
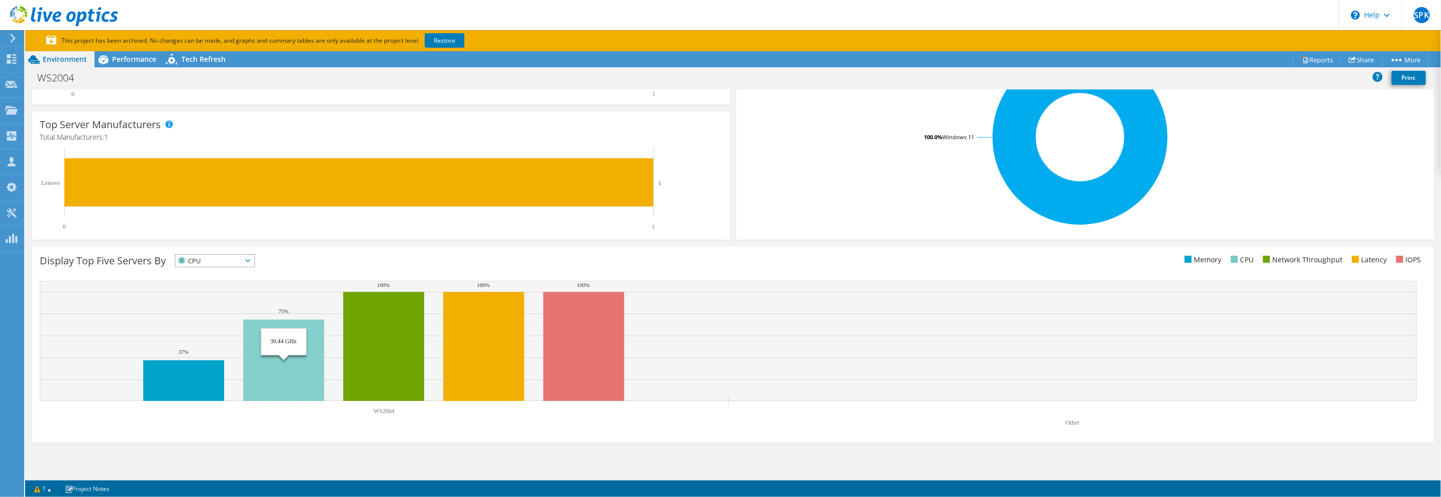
click at [276, 380] on rect at bounding box center [283, 360] width 81 height 81
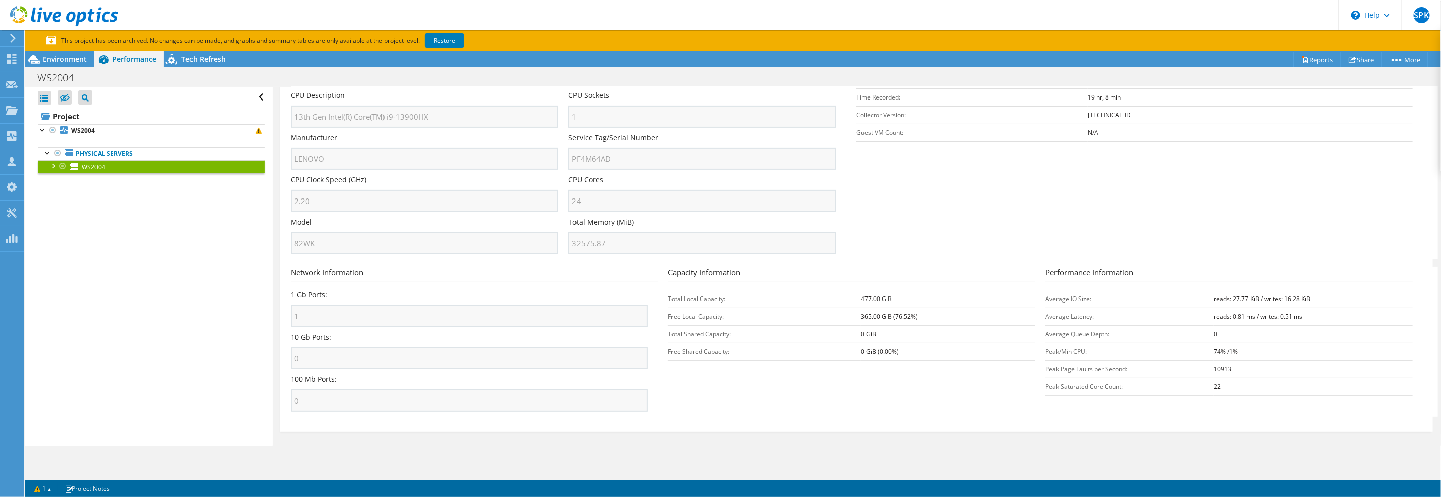
scroll to position [0, 0]
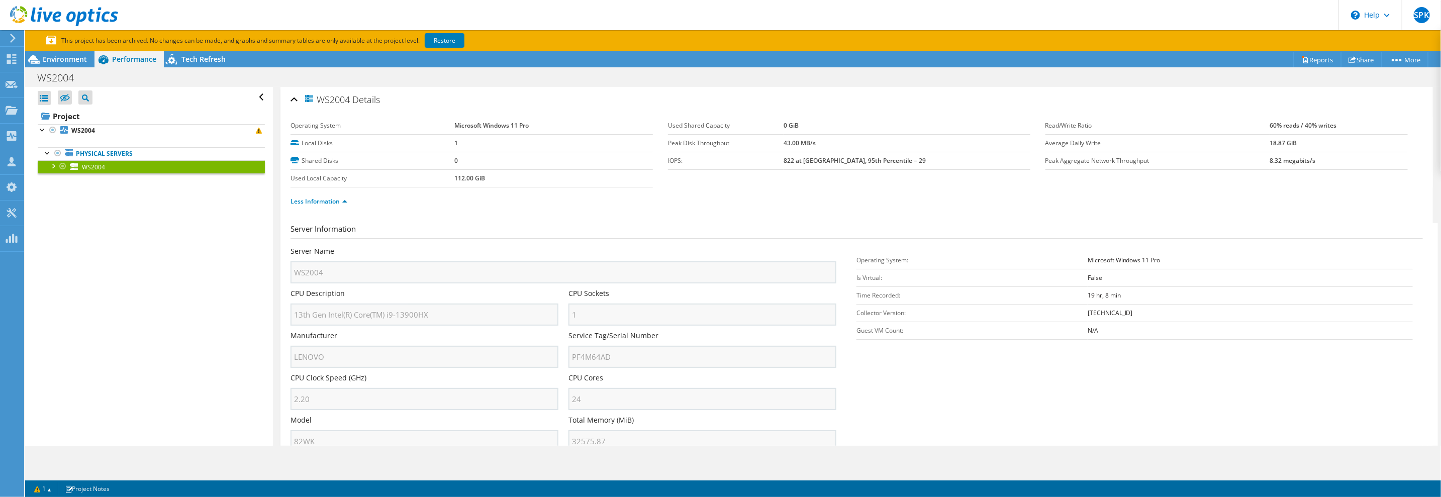
click at [295, 99] on div "WS2004 Details" at bounding box center [857, 100] width 1133 height 22
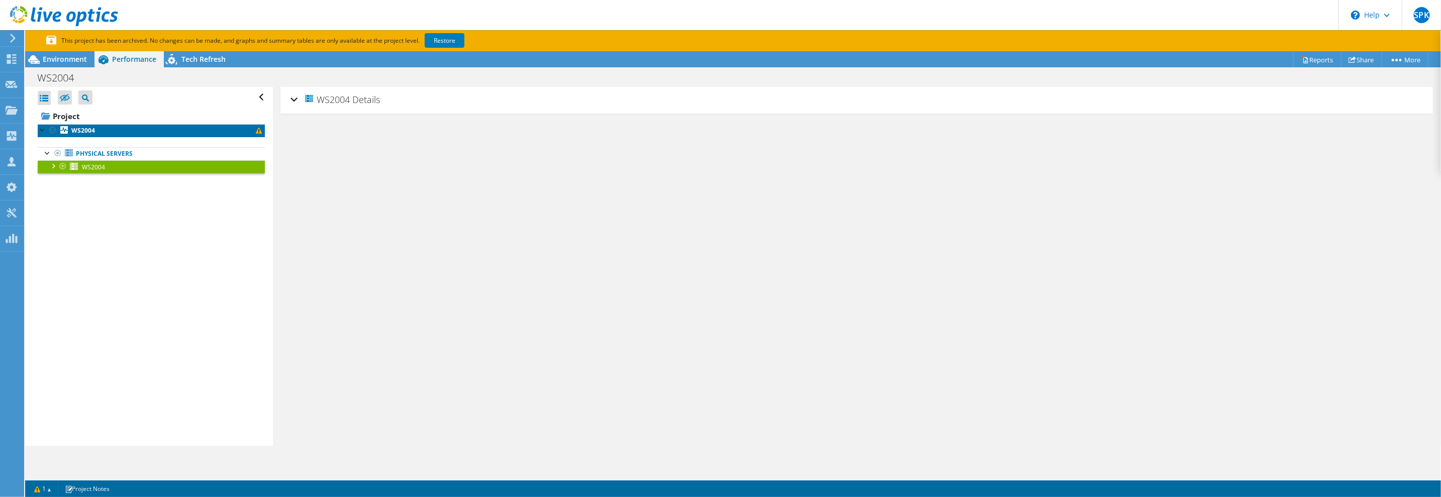
click at [76, 130] on b "WS2004" at bounding box center [83, 130] width 24 height 9
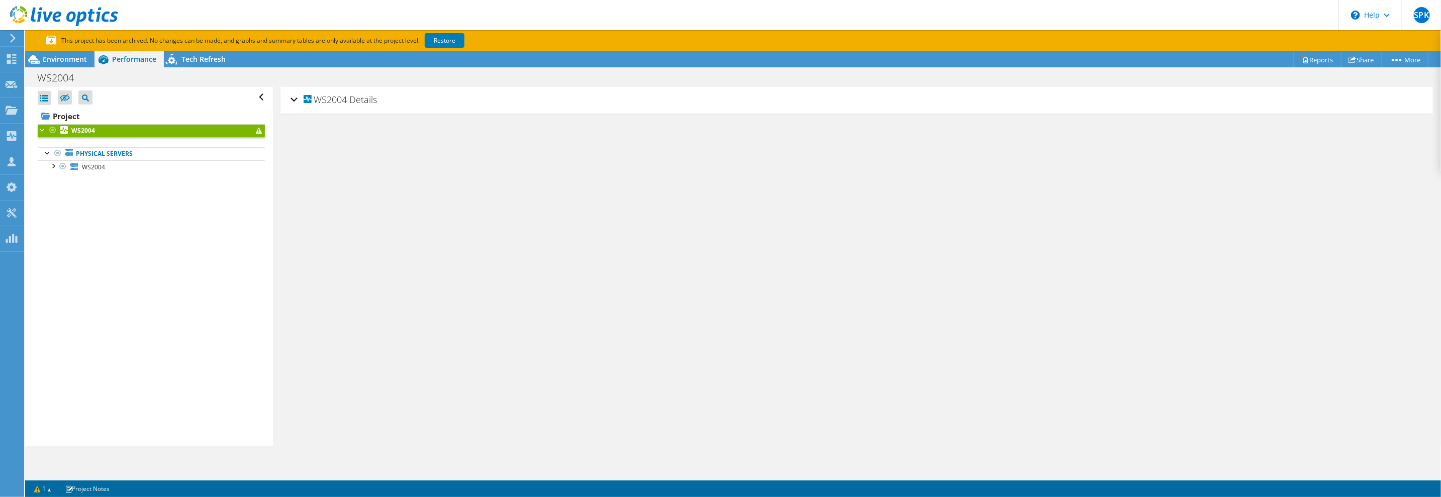
click at [294, 100] on div "WS2004 Details" at bounding box center [857, 100] width 1133 height 22
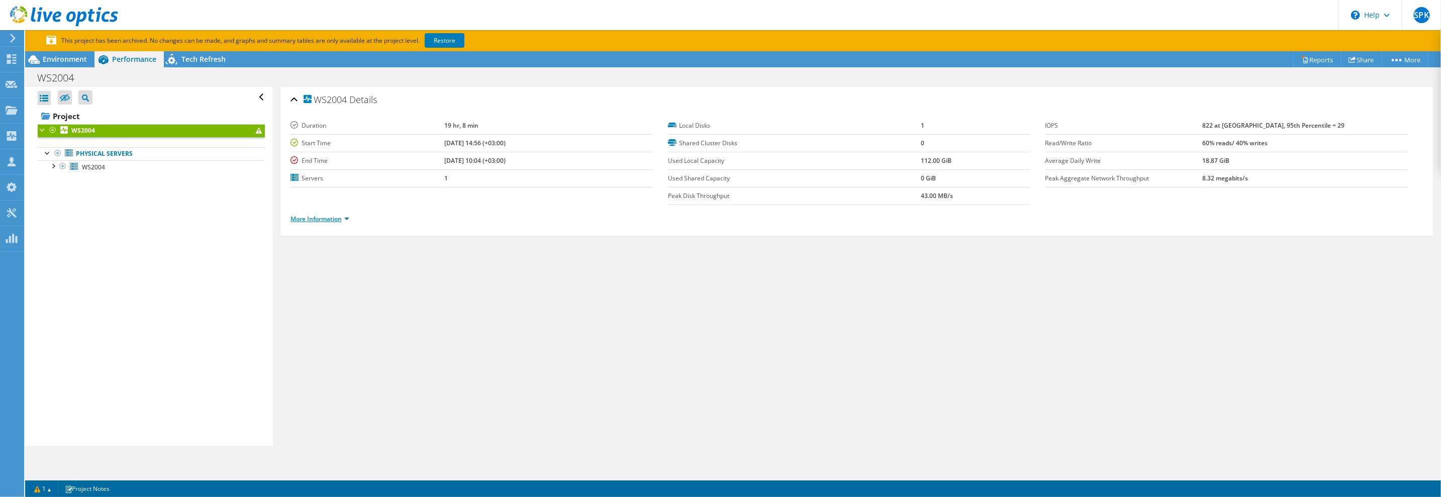
click at [320, 218] on link "More Information" at bounding box center [320, 219] width 59 height 9
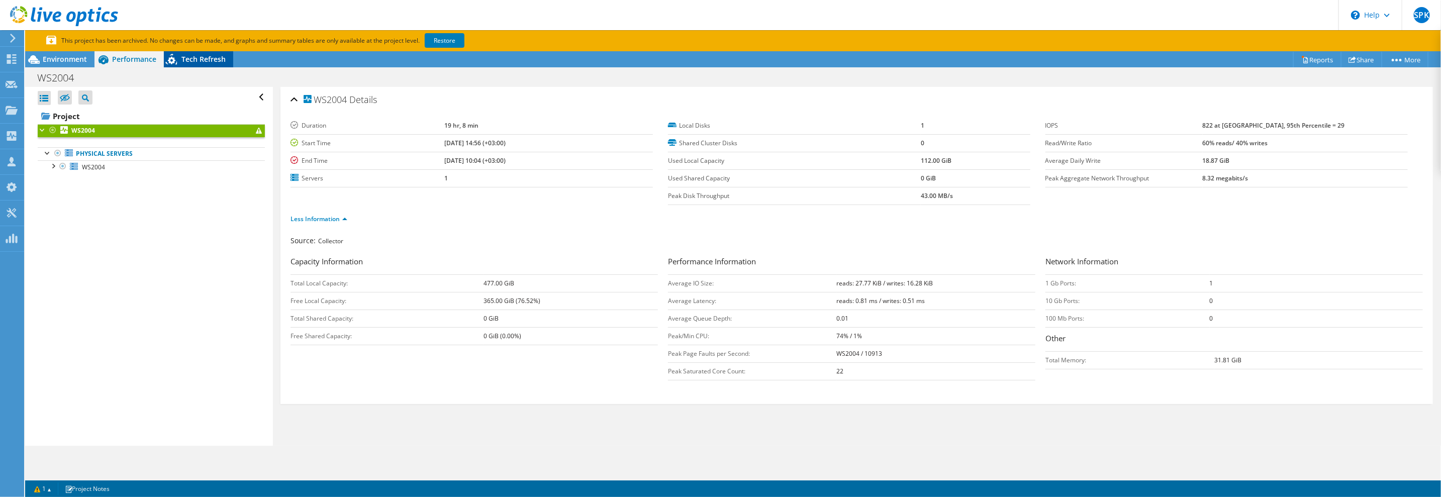
click at [221, 61] on span "Tech Refresh" at bounding box center [203, 59] width 44 height 10
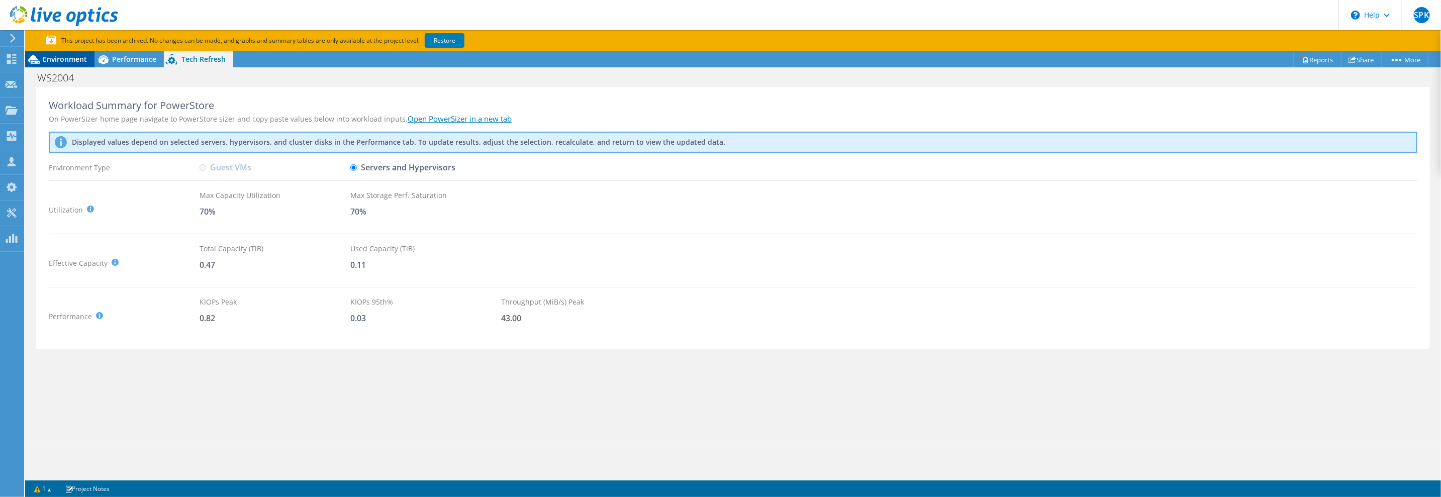
click at [60, 54] on span "Environment" at bounding box center [65, 59] width 44 height 10
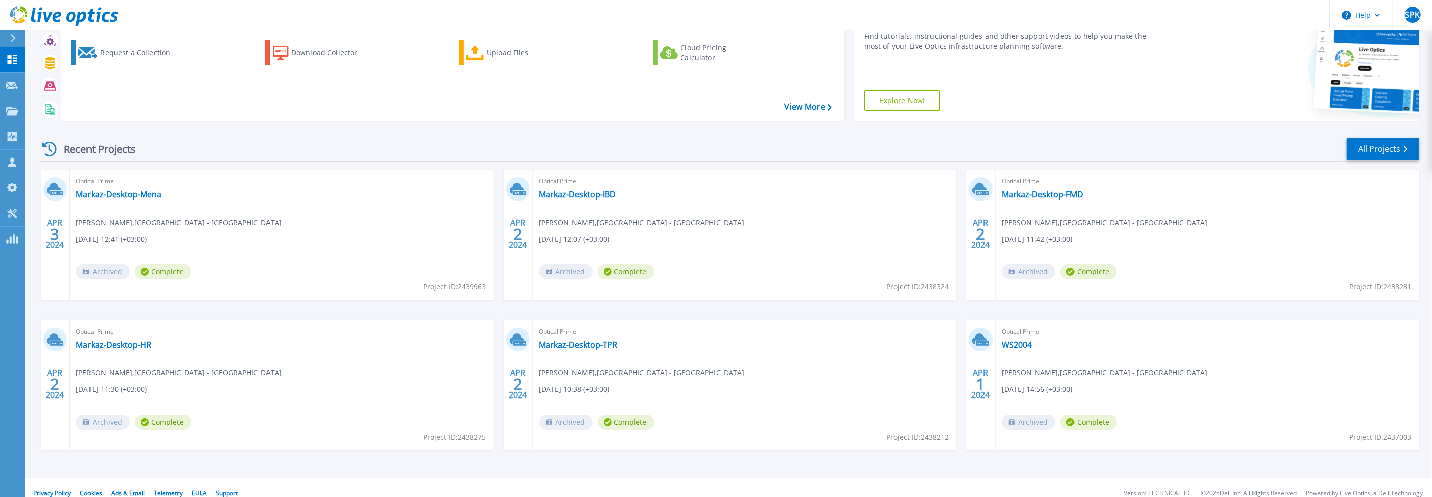
scroll to position [60, 0]
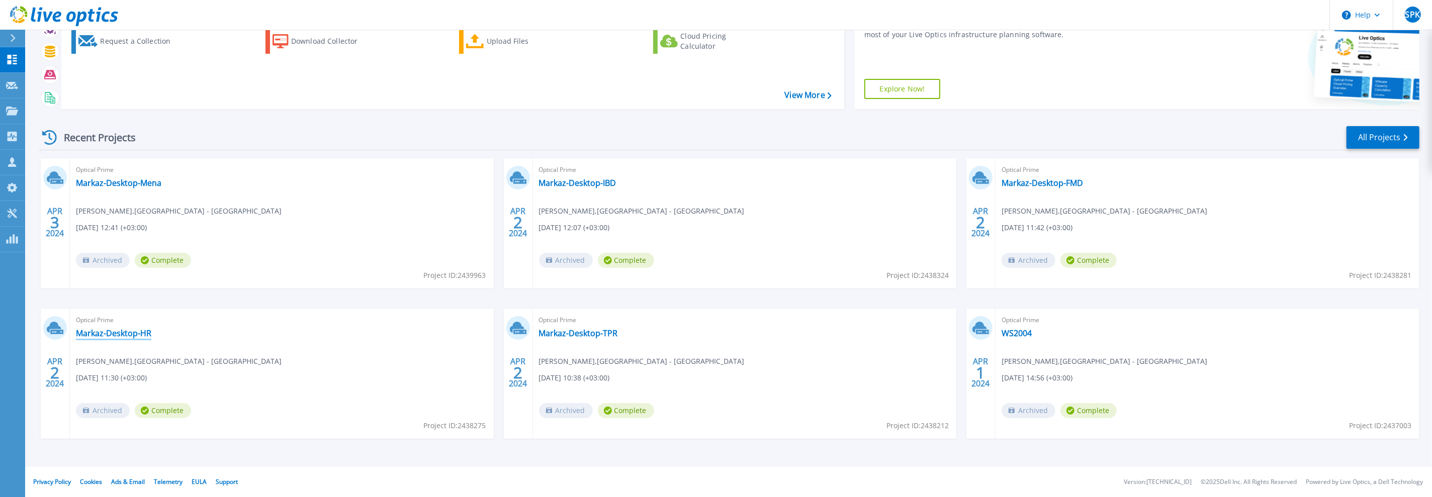
click at [115, 331] on link "Markaz-Desktop-HR" at bounding box center [113, 333] width 75 height 10
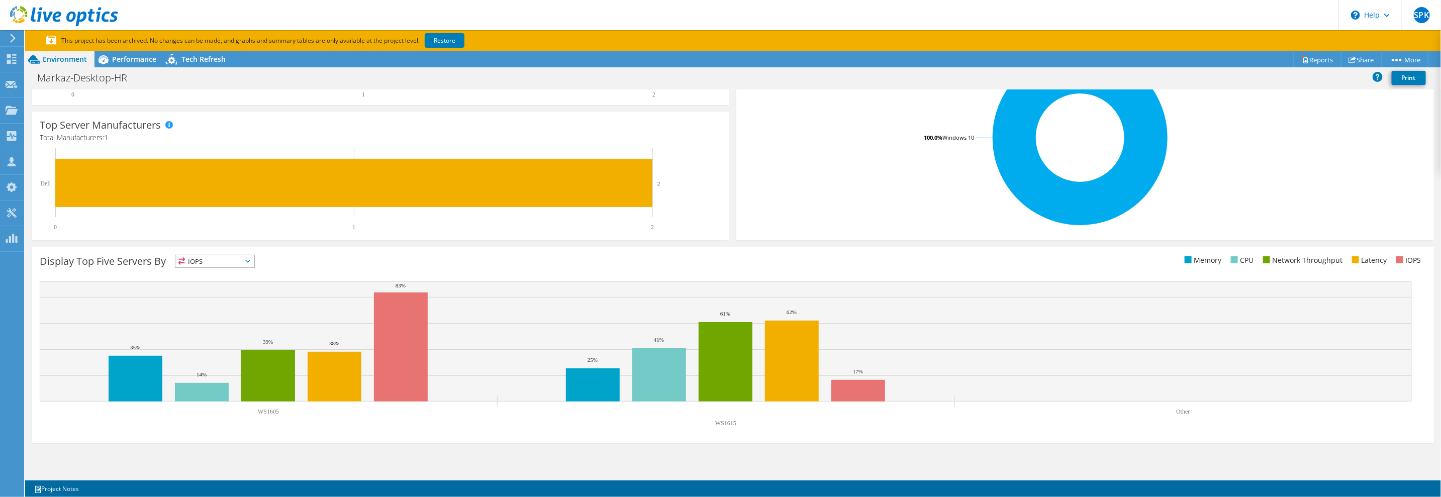
scroll to position [226, 0]
click at [212, 399] on rect at bounding box center [202, 392] width 54 height 19
